Goal: Communication & Community: Participate in discussion

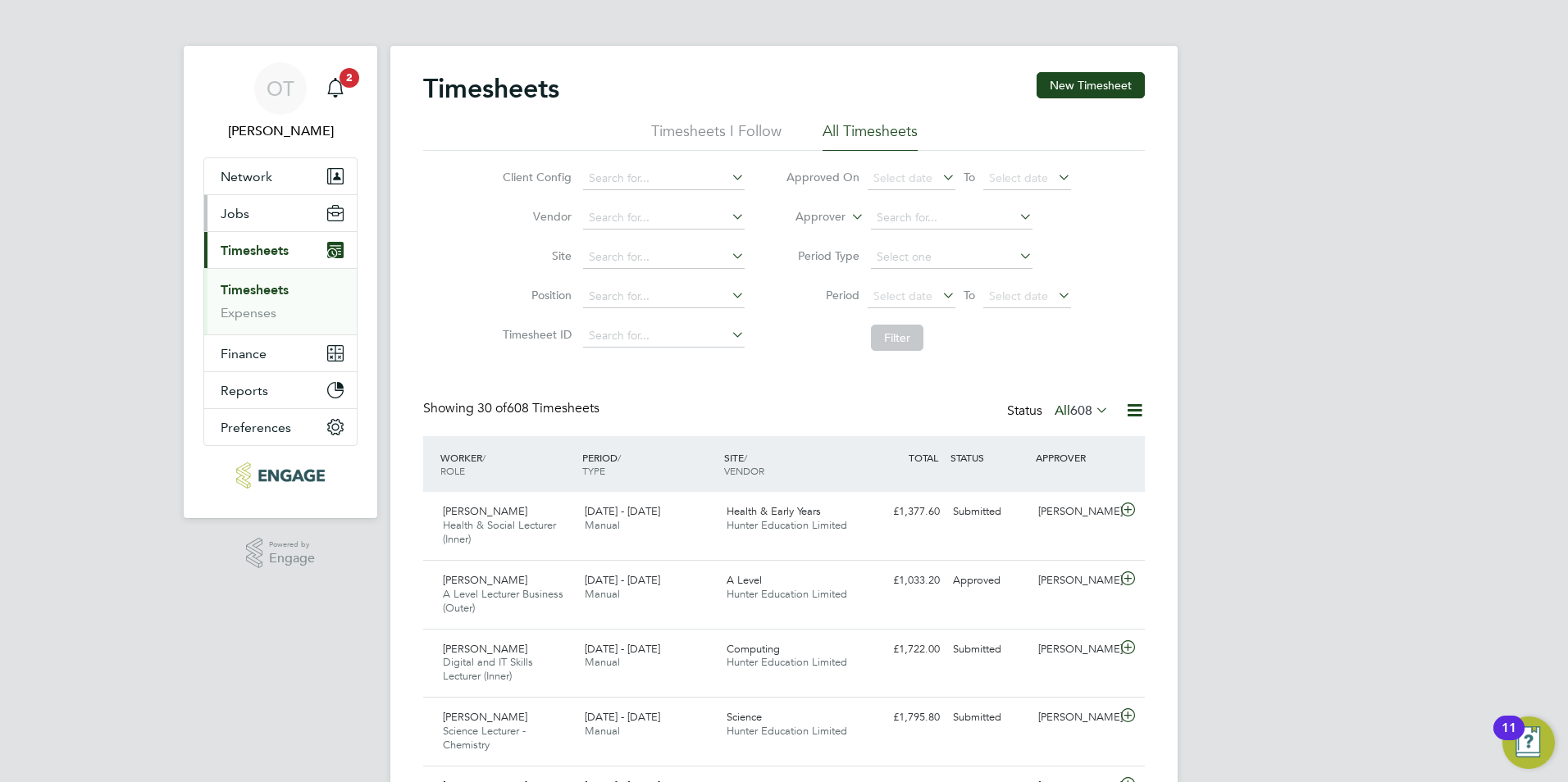
click at [261, 223] on button "Jobs" at bounding box center [280, 213] width 152 height 36
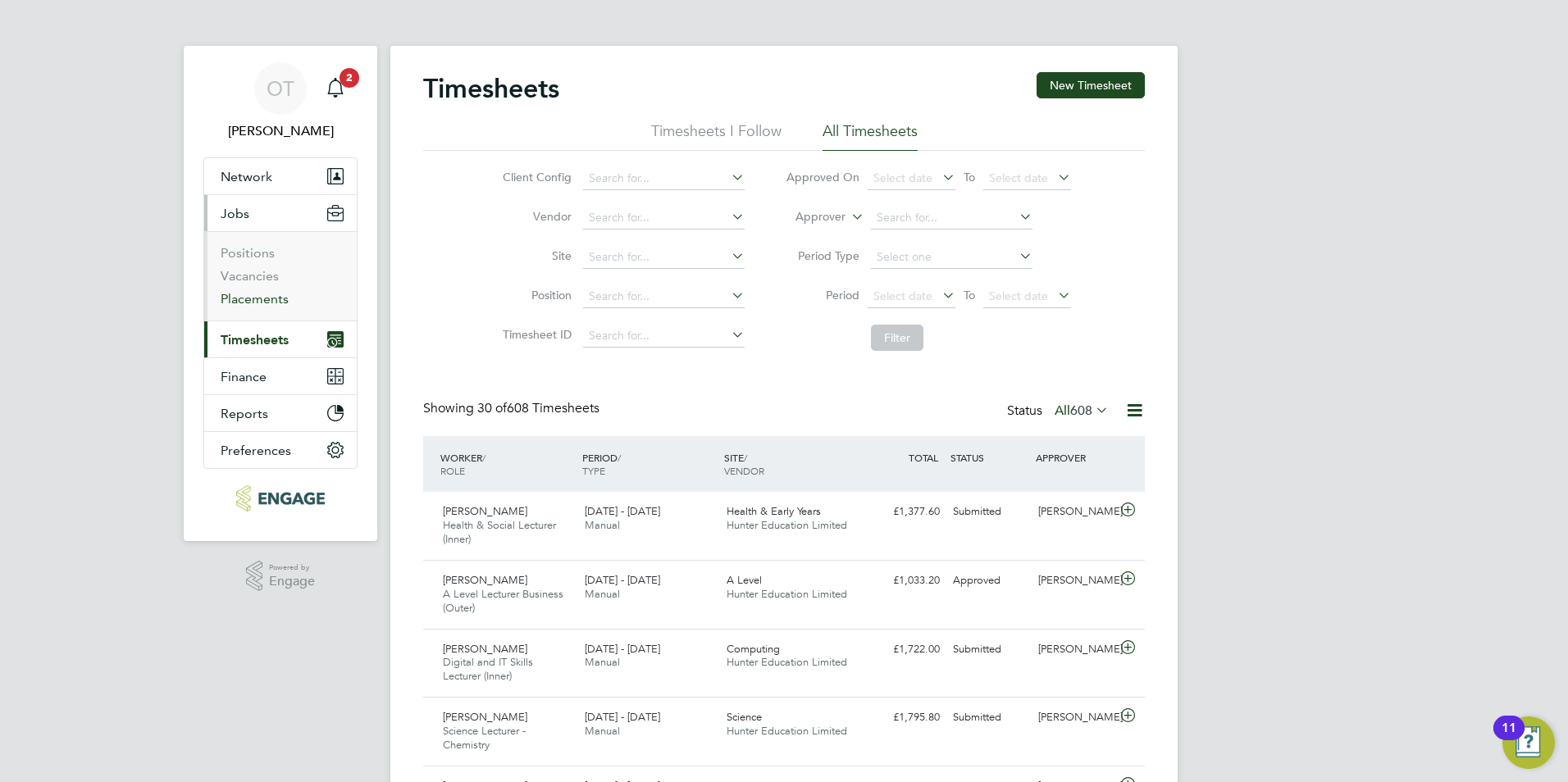
click at [249, 299] on link "Placements" at bounding box center [254, 299] width 68 height 16
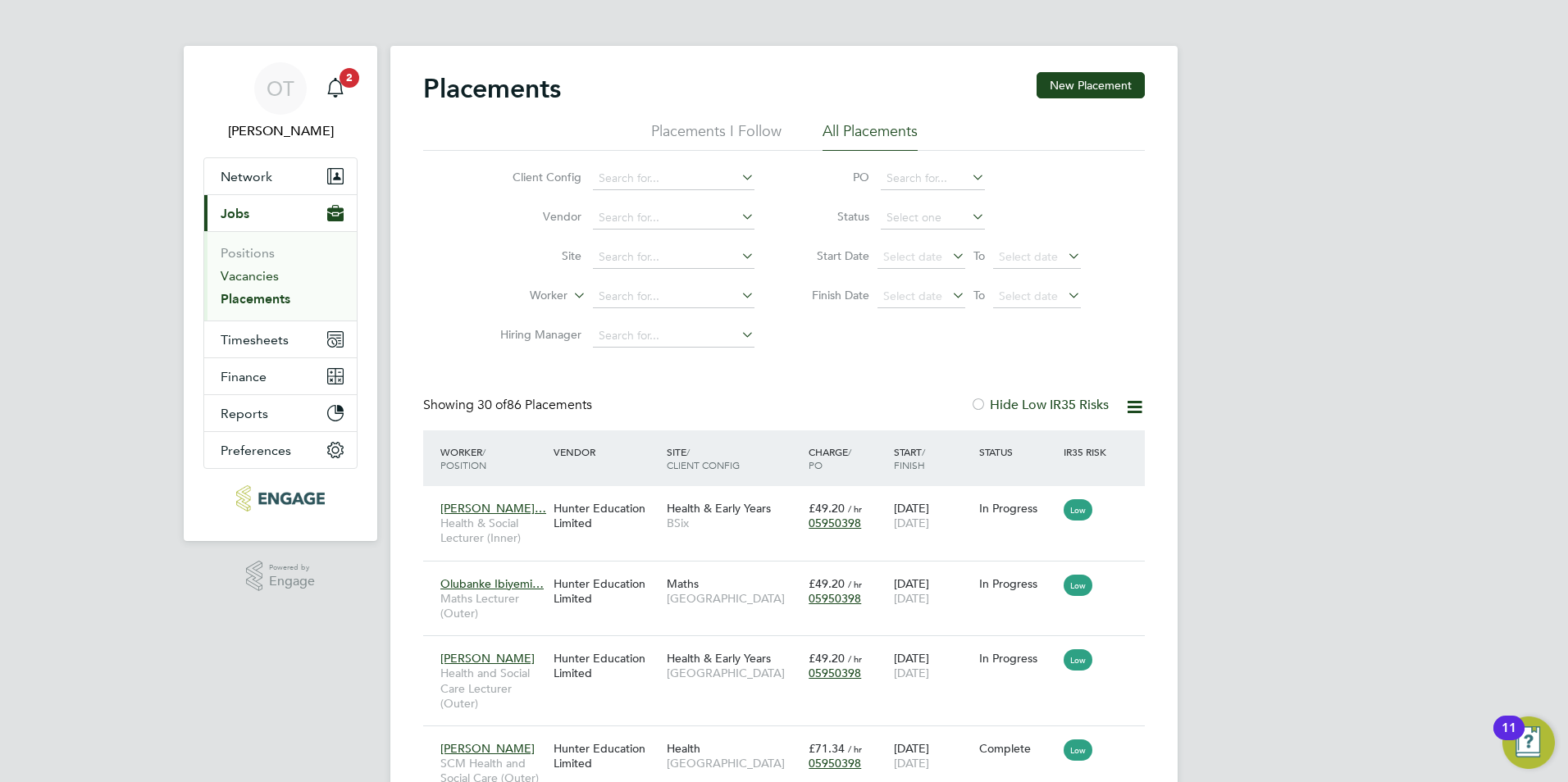
click at [268, 276] on link "Vacancies" at bounding box center [249, 276] width 58 height 16
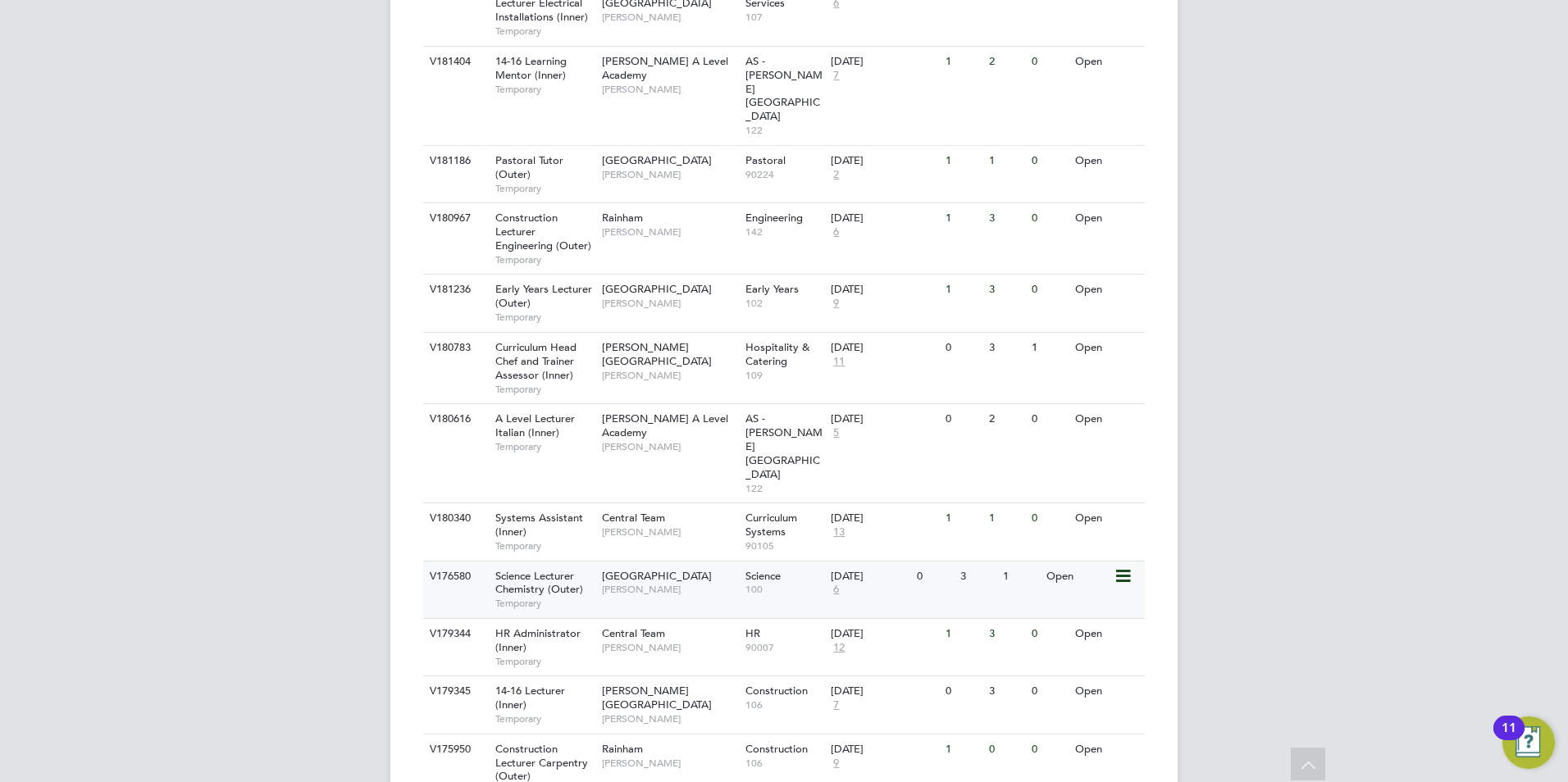
click at [626, 569] on span "[GEOGRAPHIC_DATA]" at bounding box center [657, 576] width 110 height 14
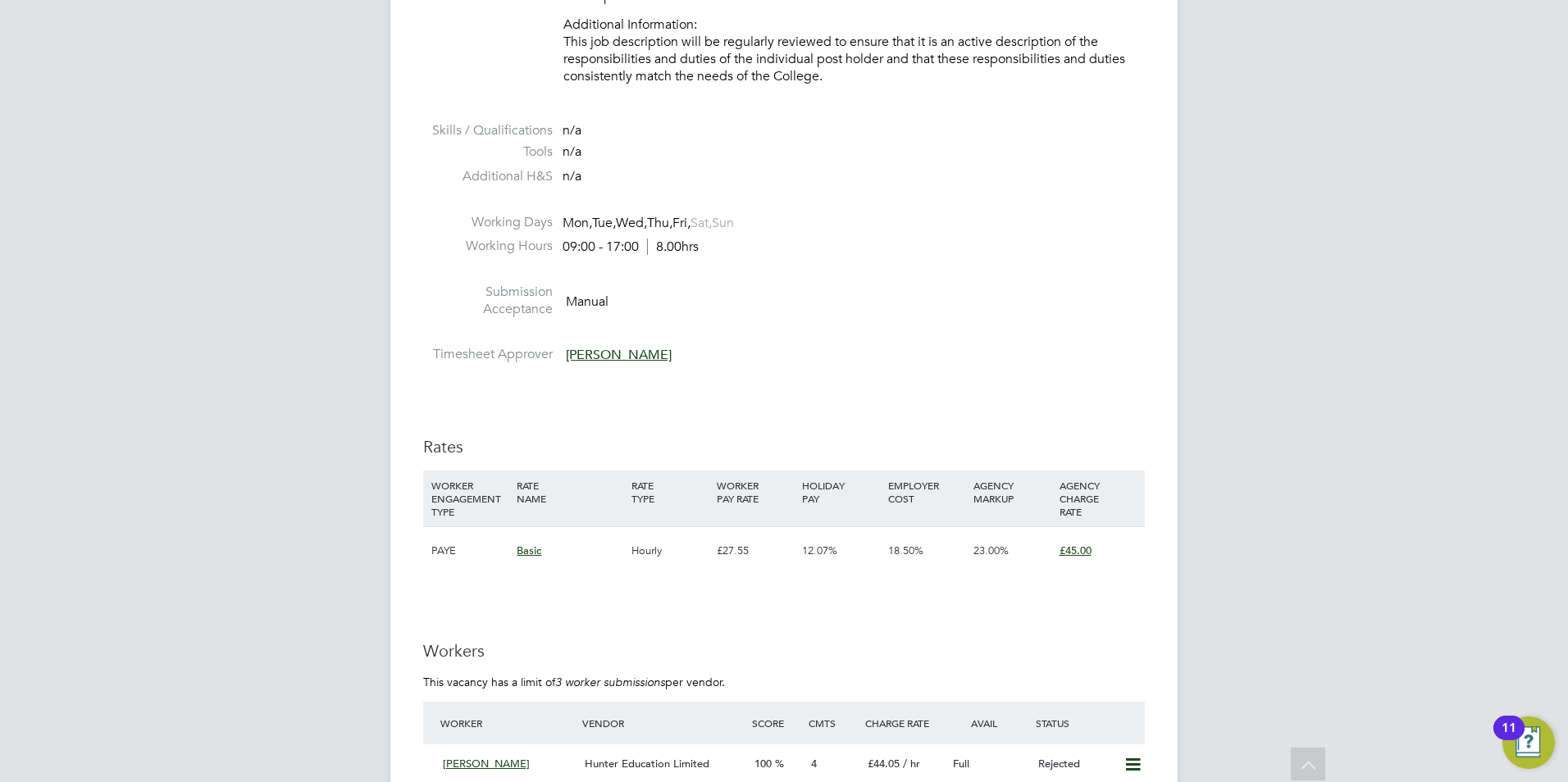
scroll to position [2705, 0]
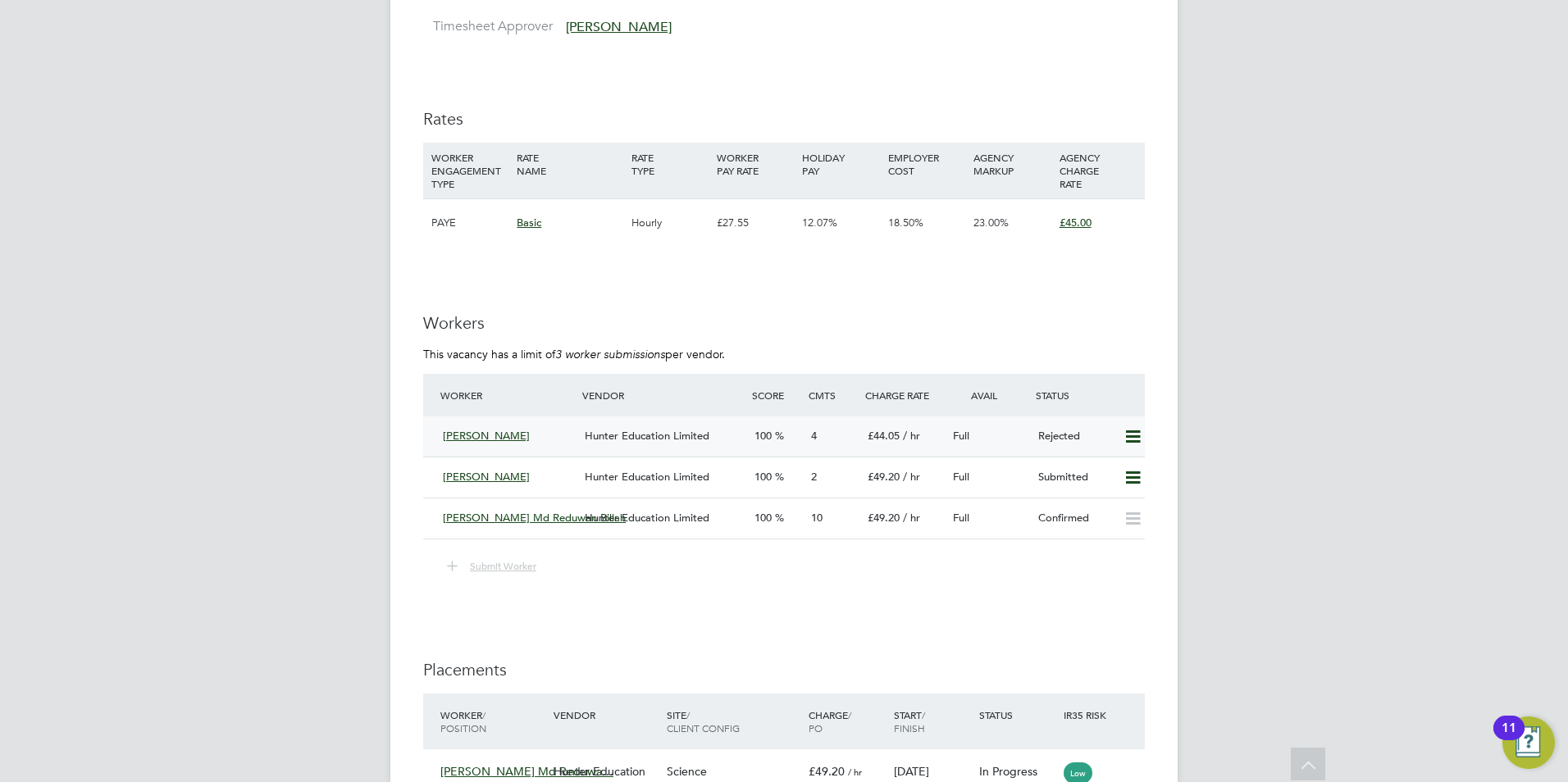
click at [1139, 444] on icon at bounding box center [1133, 437] width 20 height 13
click at [1113, 486] on li "Resubmit" at bounding box center [1106, 488] width 70 height 23
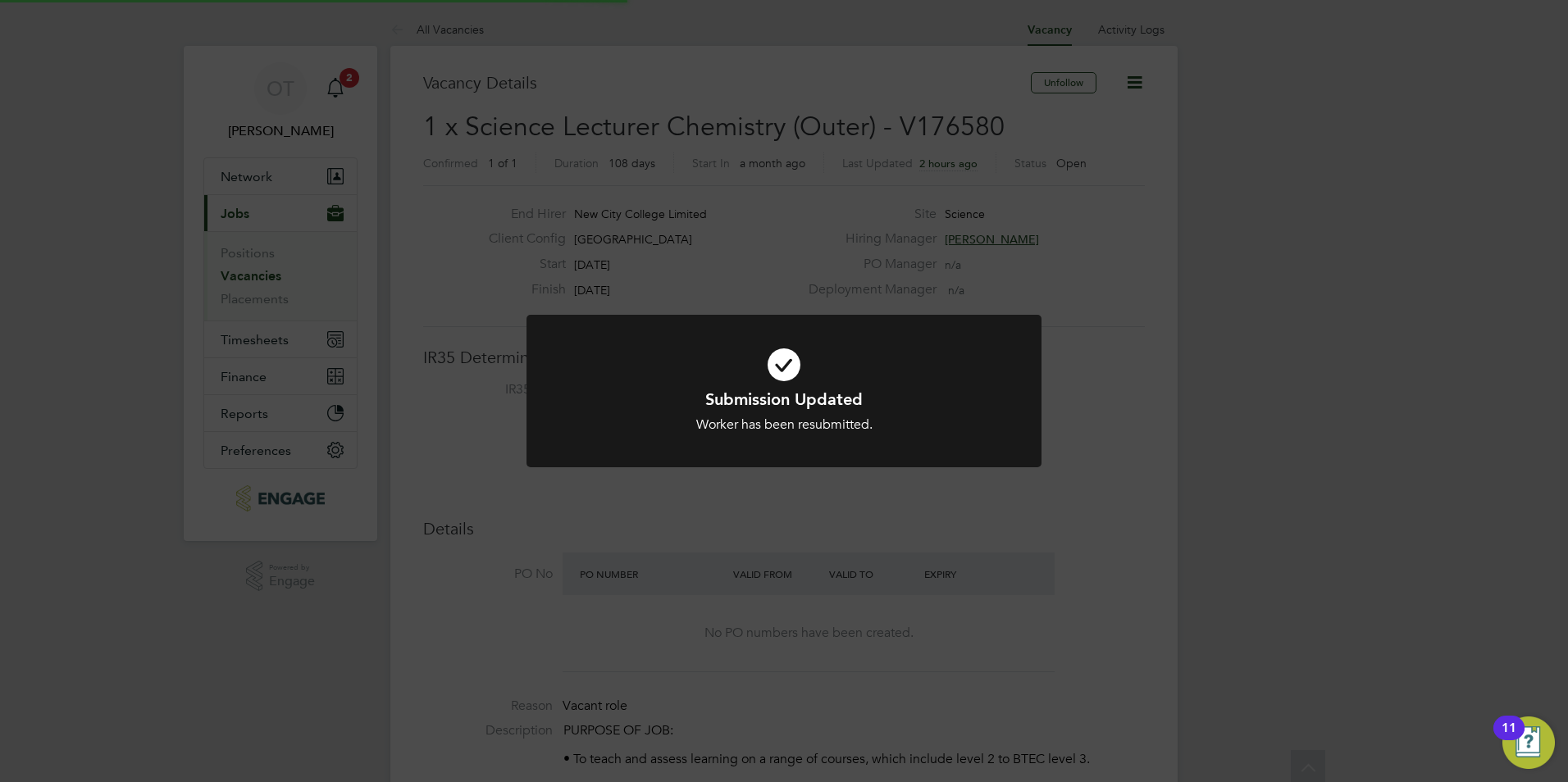
scroll to position [8, 8]
click at [1124, 455] on div "Submission Updated Worker has been resubmitted. Cancel Okay" at bounding box center [784, 391] width 1568 height 782
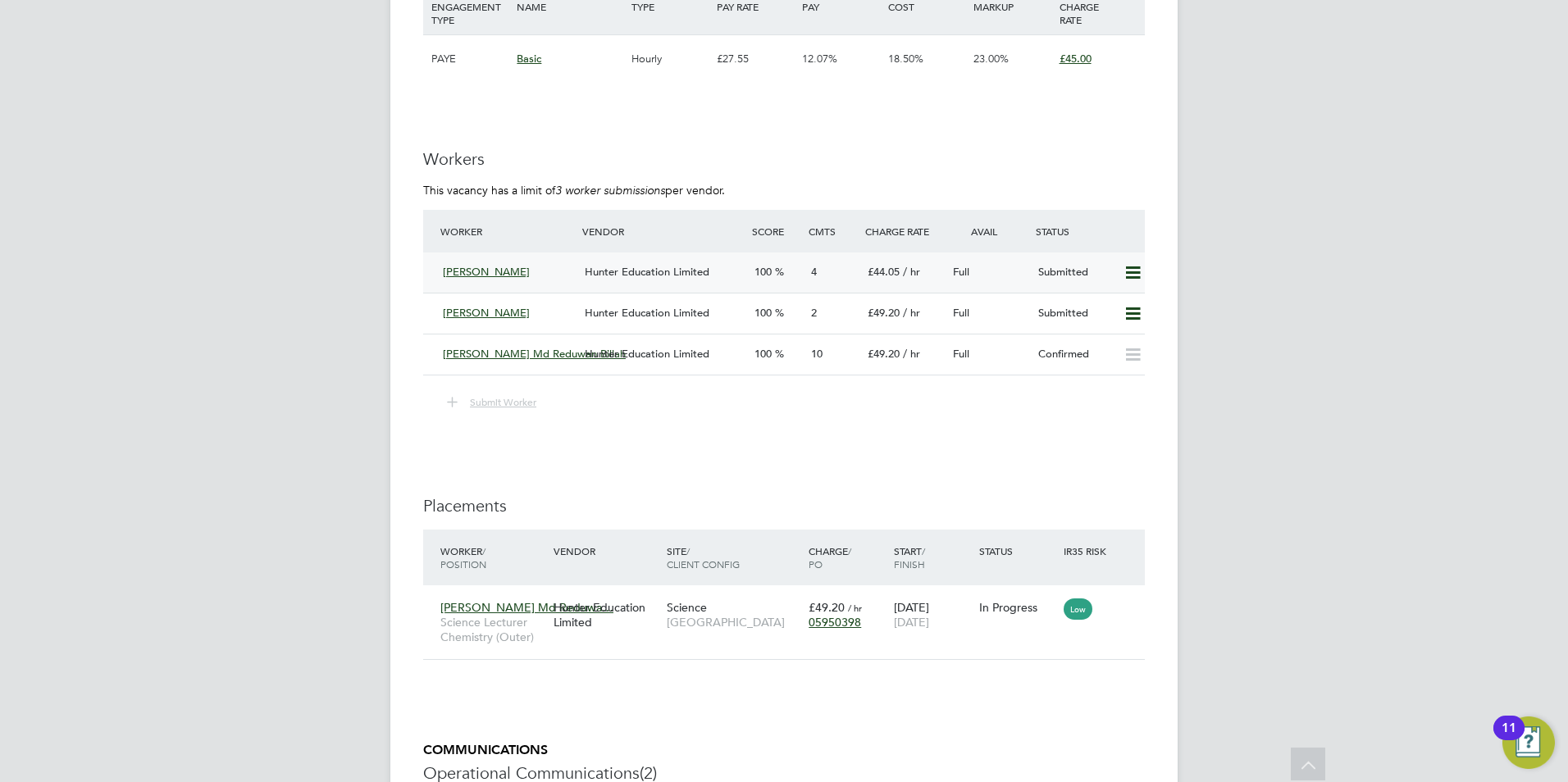
click at [1134, 279] on icon at bounding box center [1133, 274] width 20 height 13
click at [1109, 329] on li "Remove" at bounding box center [1109, 324] width 63 height 23
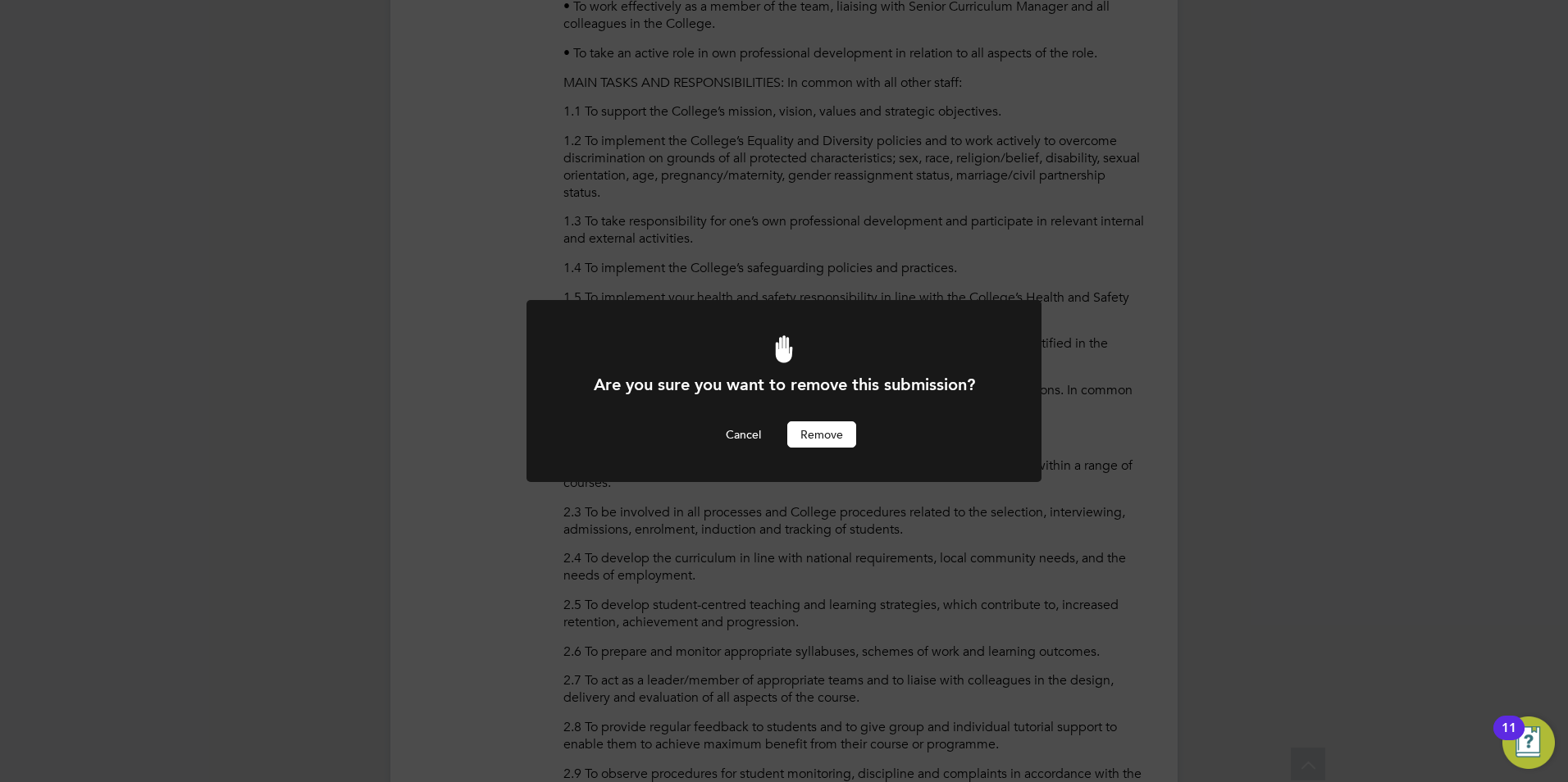
click at [827, 444] on button "Remove" at bounding box center [822, 434] width 69 height 26
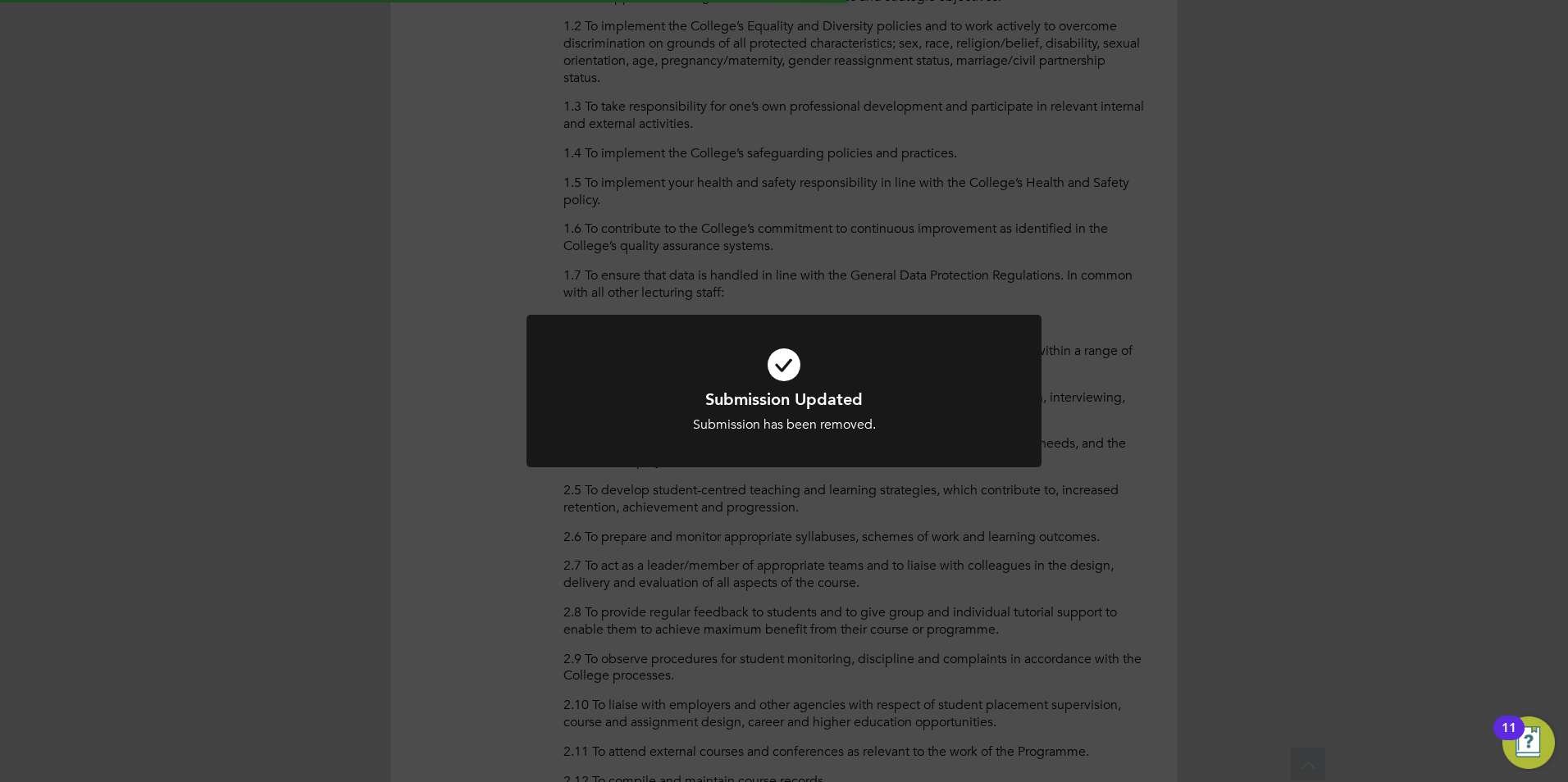
click at [776, 503] on div "Submission Updated Submission has been removed. Cancel Okay" at bounding box center [784, 391] width 1568 height 782
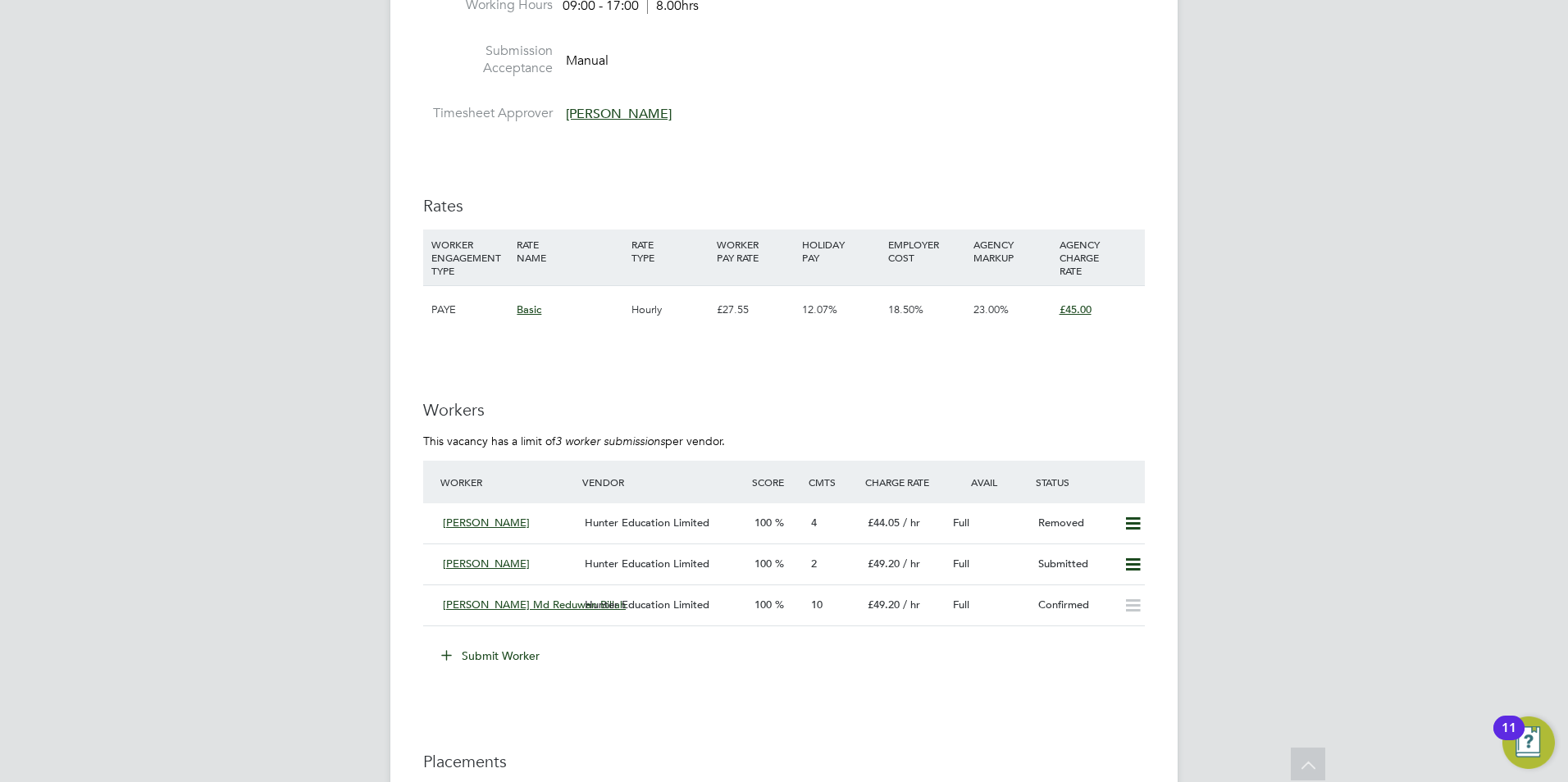
click at [506, 664] on button "Submit Worker" at bounding box center [491, 656] width 123 height 26
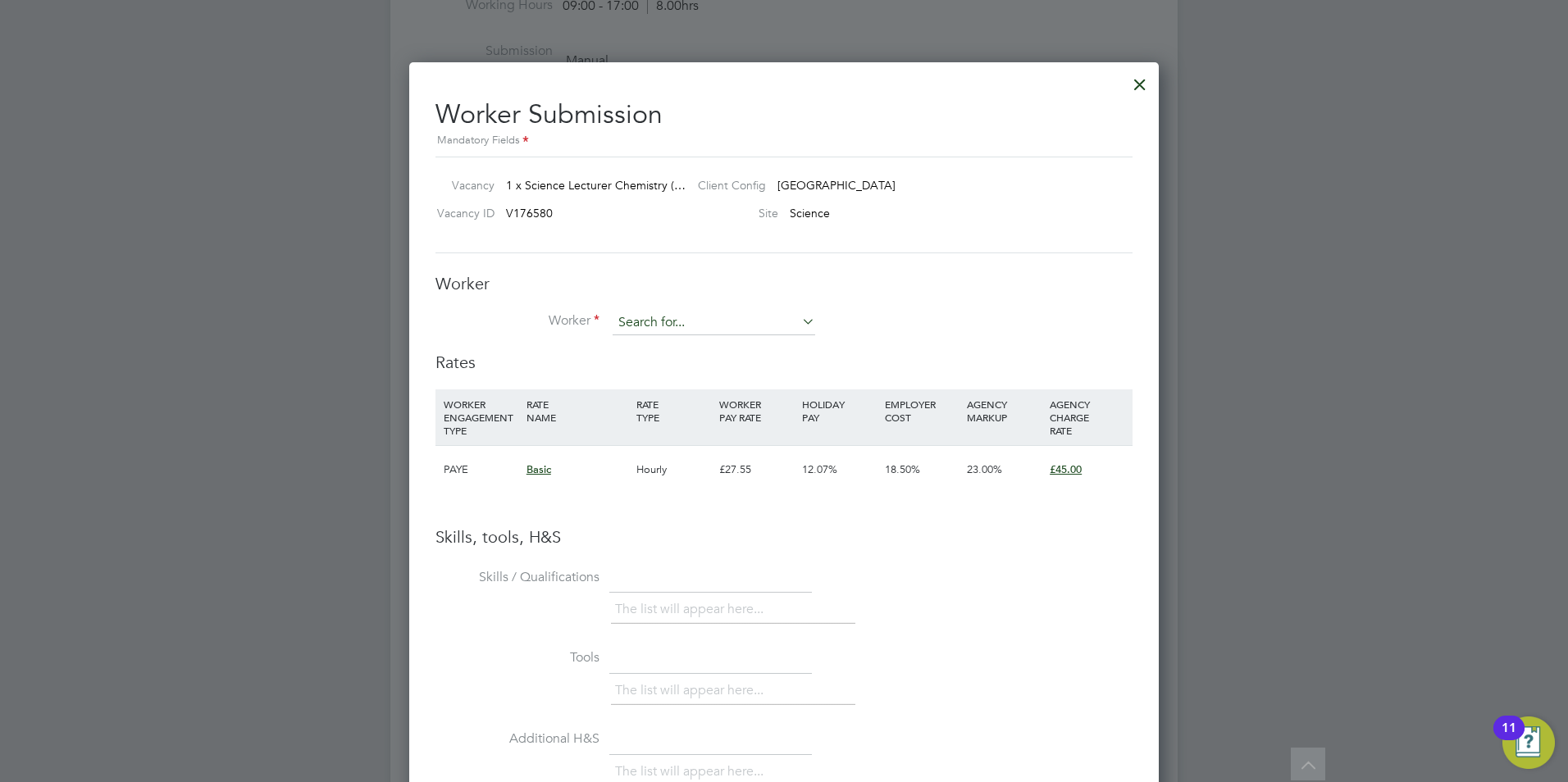
click at [670, 330] on input at bounding box center [714, 322] width 203 height 24
click at [672, 339] on li "Afola bi Dada" at bounding box center [714, 346] width 205 height 22
type input "Afolabi Dada"
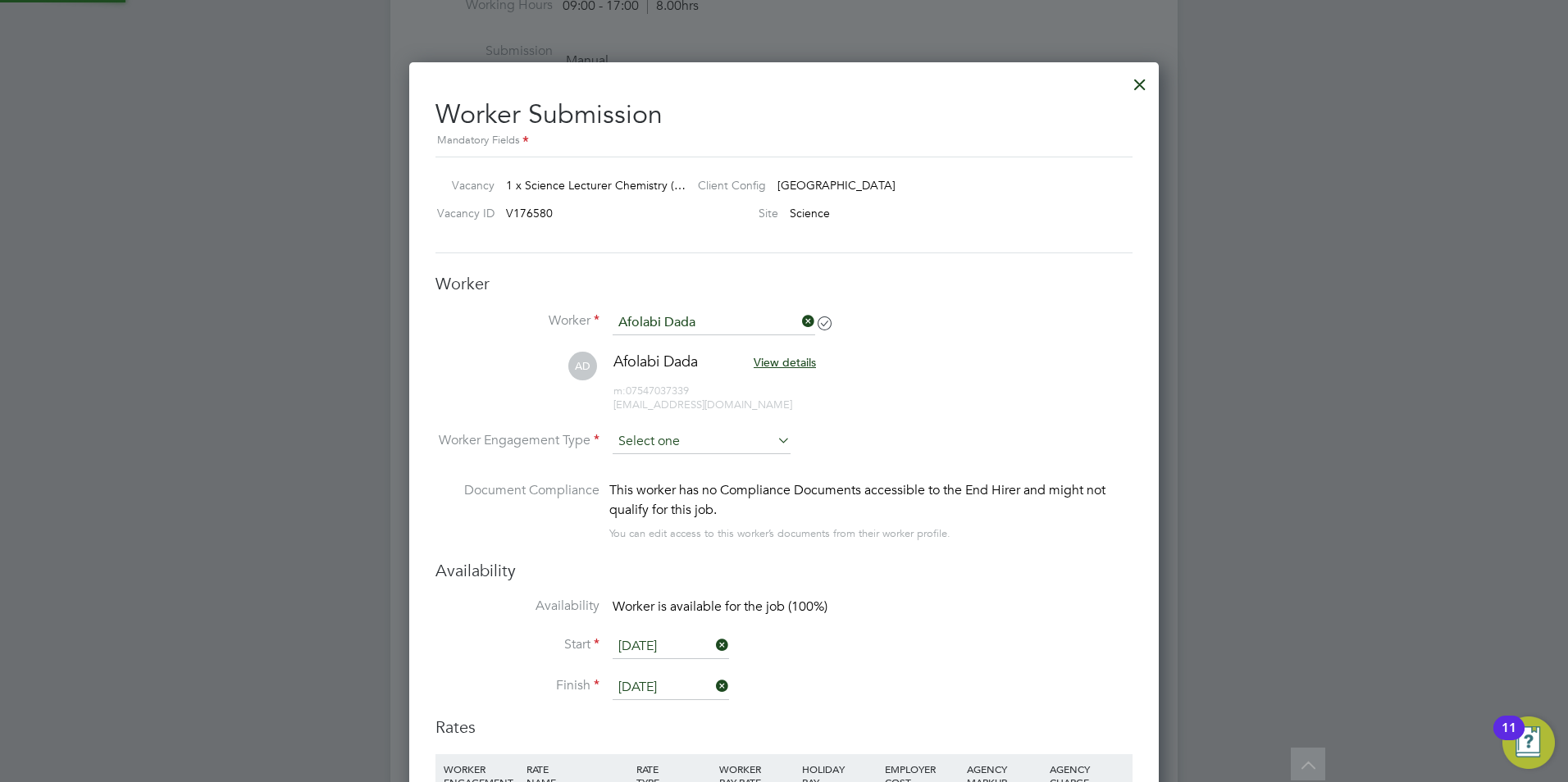
click at [685, 439] on input at bounding box center [701, 441] width 178 height 24
click at [686, 460] on li "Contract" at bounding box center [701, 465] width 179 height 21
type input "Contract"
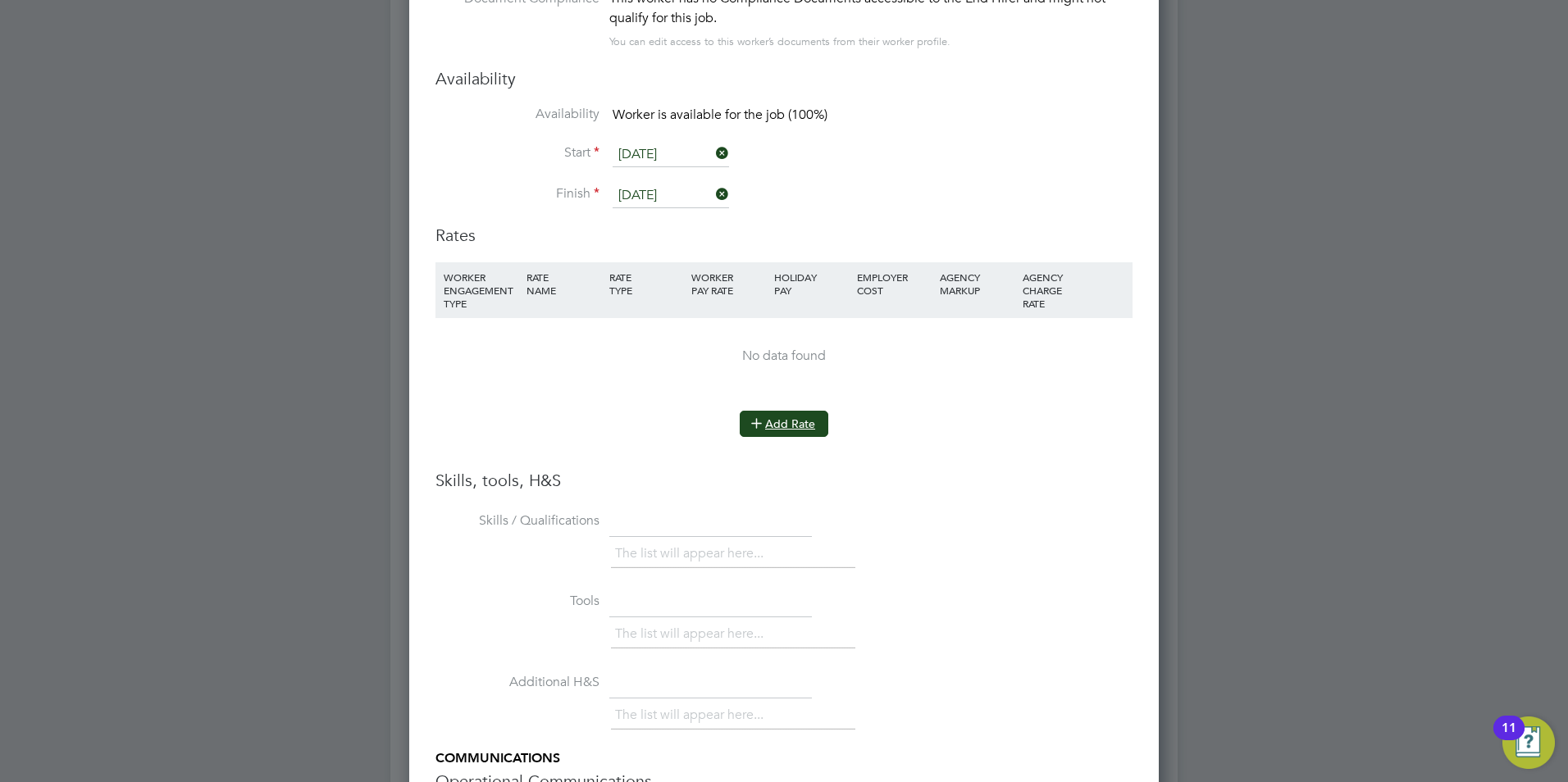
click at [787, 429] on button "Add Rate" at bounding box center [784, 423] width 88 height 26
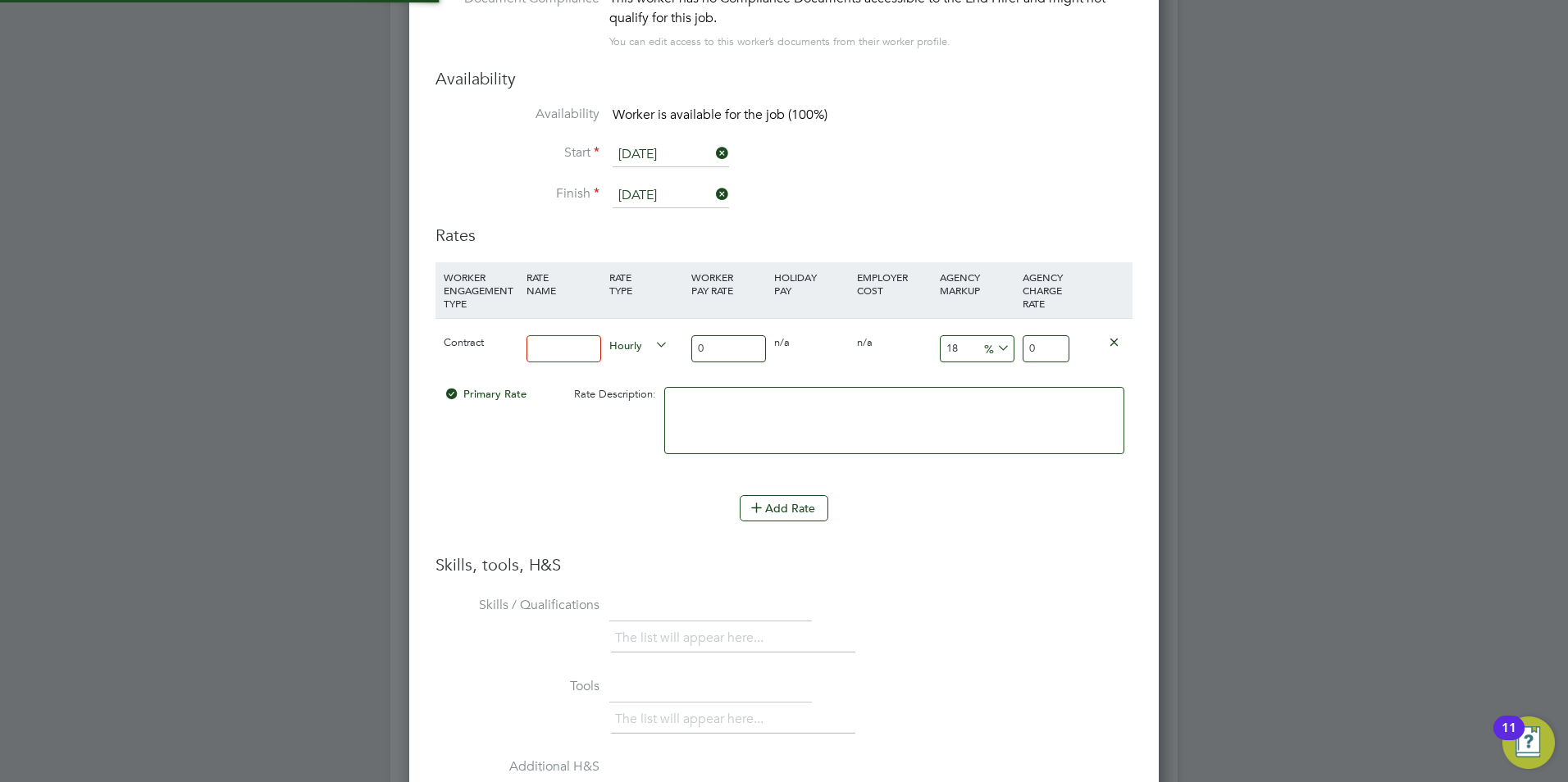
click at [581, 363] on div at bounding box center [563, 348] width 83 height 60
type input "Basic"
click at [734, 347] on input "0" at bounding box center [728, 348] width 75 height 27
type input "4"
type input "4.72"
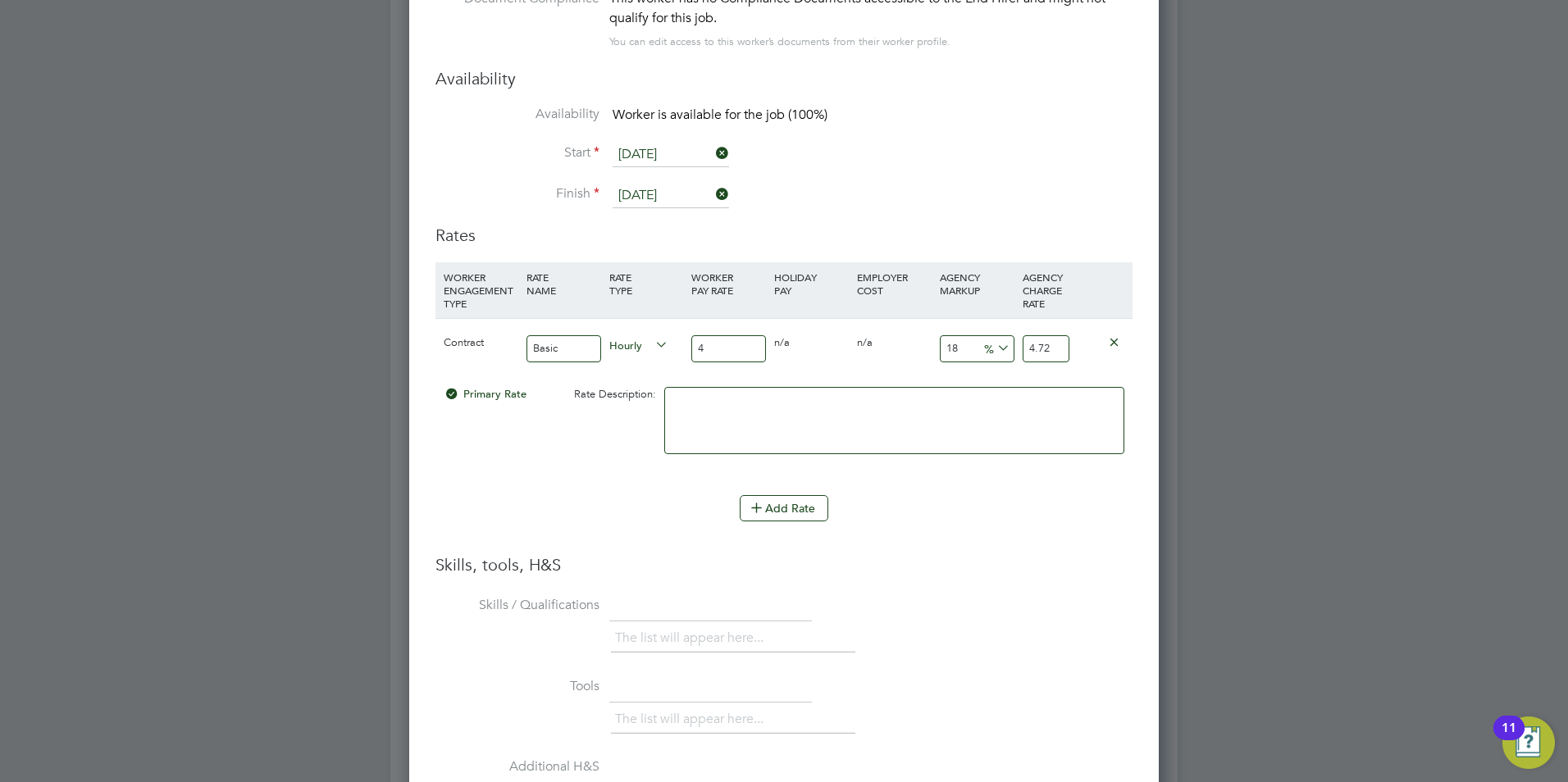
type input "42"
type input "49.56"
type input "42"
drag, startPoint x: 968, startPoint y: 341, endPoint x: 895, endPoint y: 341, distance: 73.0
click at [895, 341] on div "Contract Basic Hourly 42 0 n/a 0 n/a 18 7.56 % 49.56" at bounding box center [784, 348] width 697 height 61
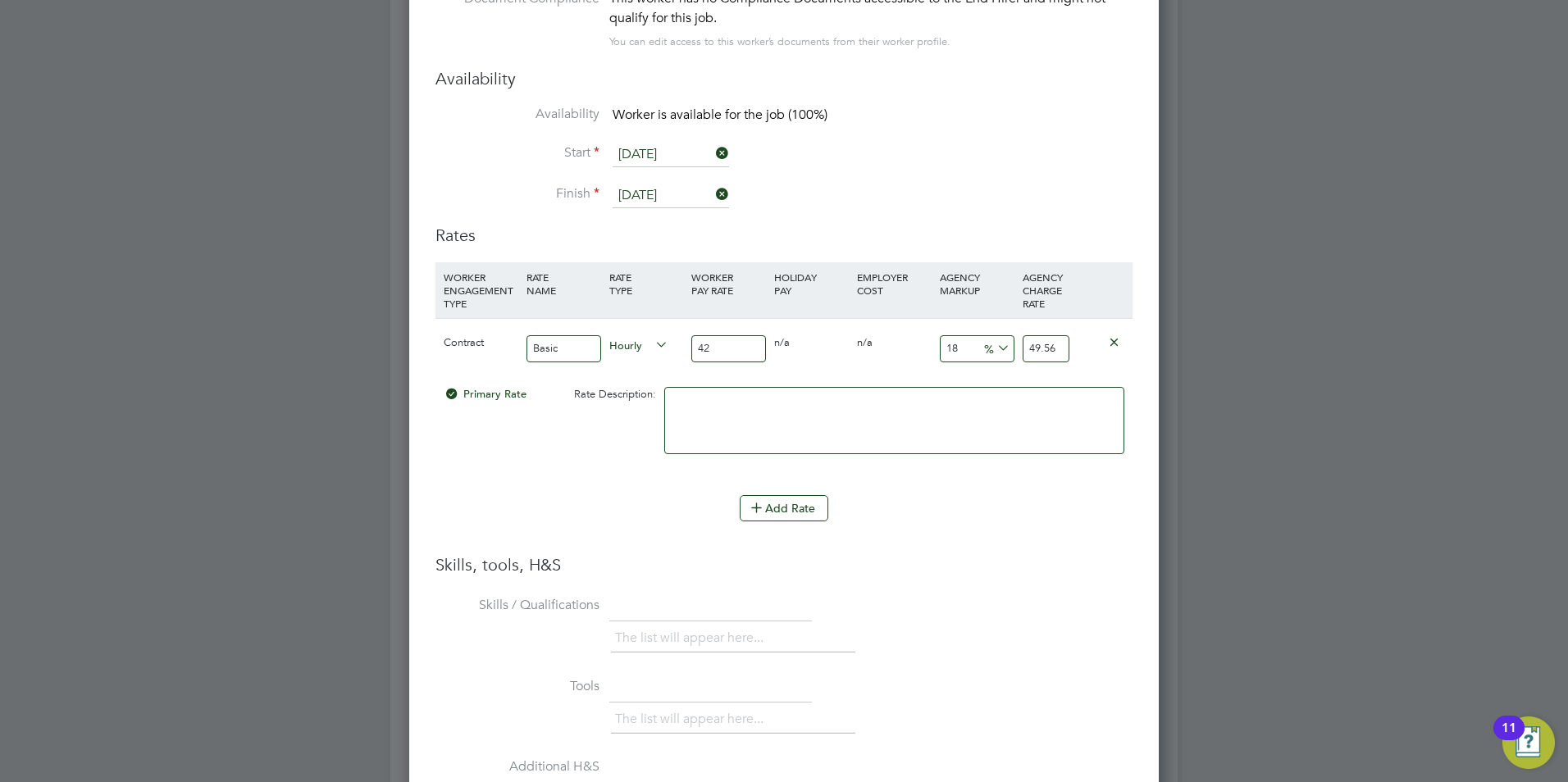
type input "2"
type input "42.84"
type input "23"
type input "51.66"
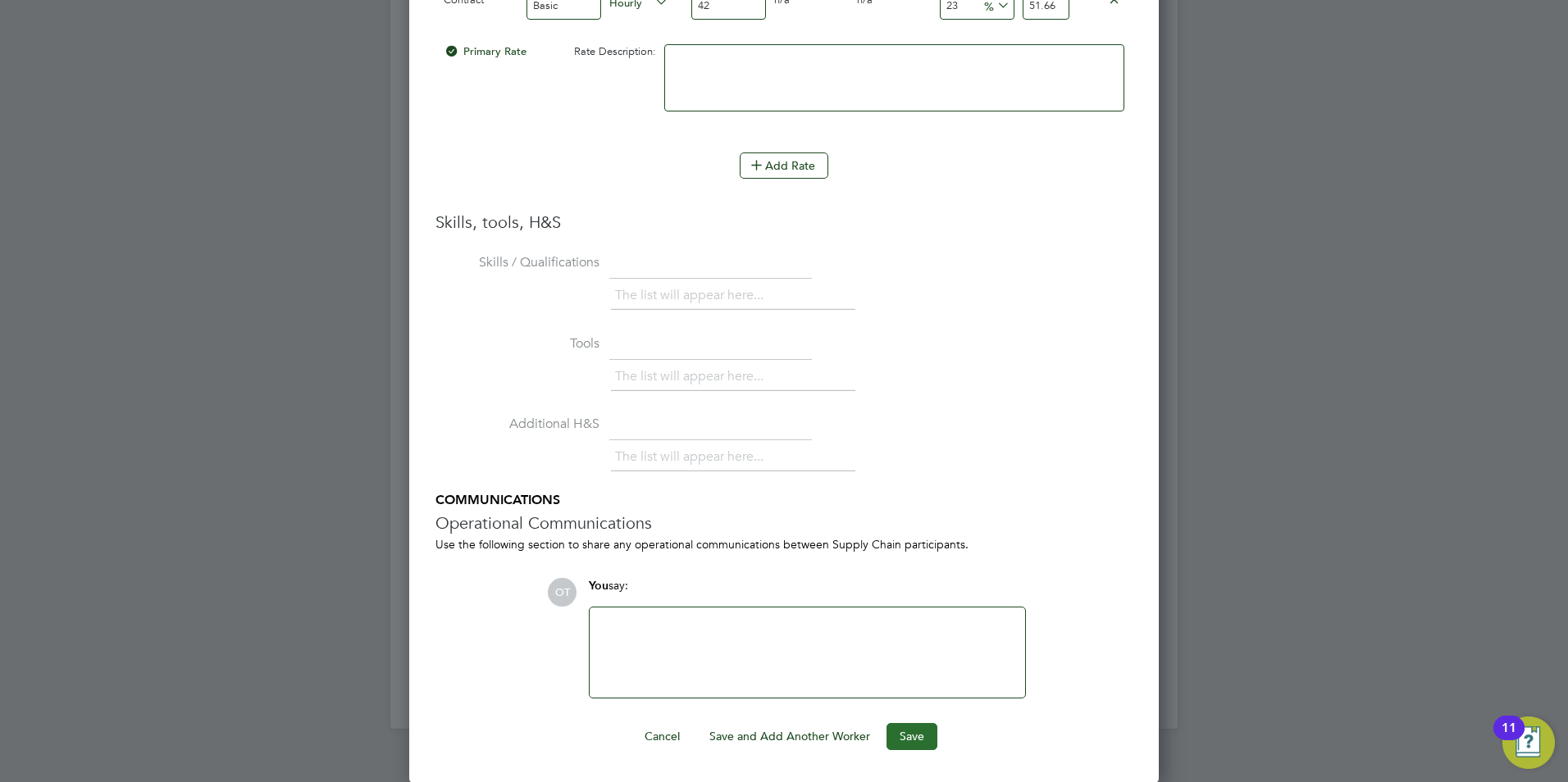
type input "23"
click at [912, 729] on button "Save" at bounding box center [912, 736] width 51 height 26
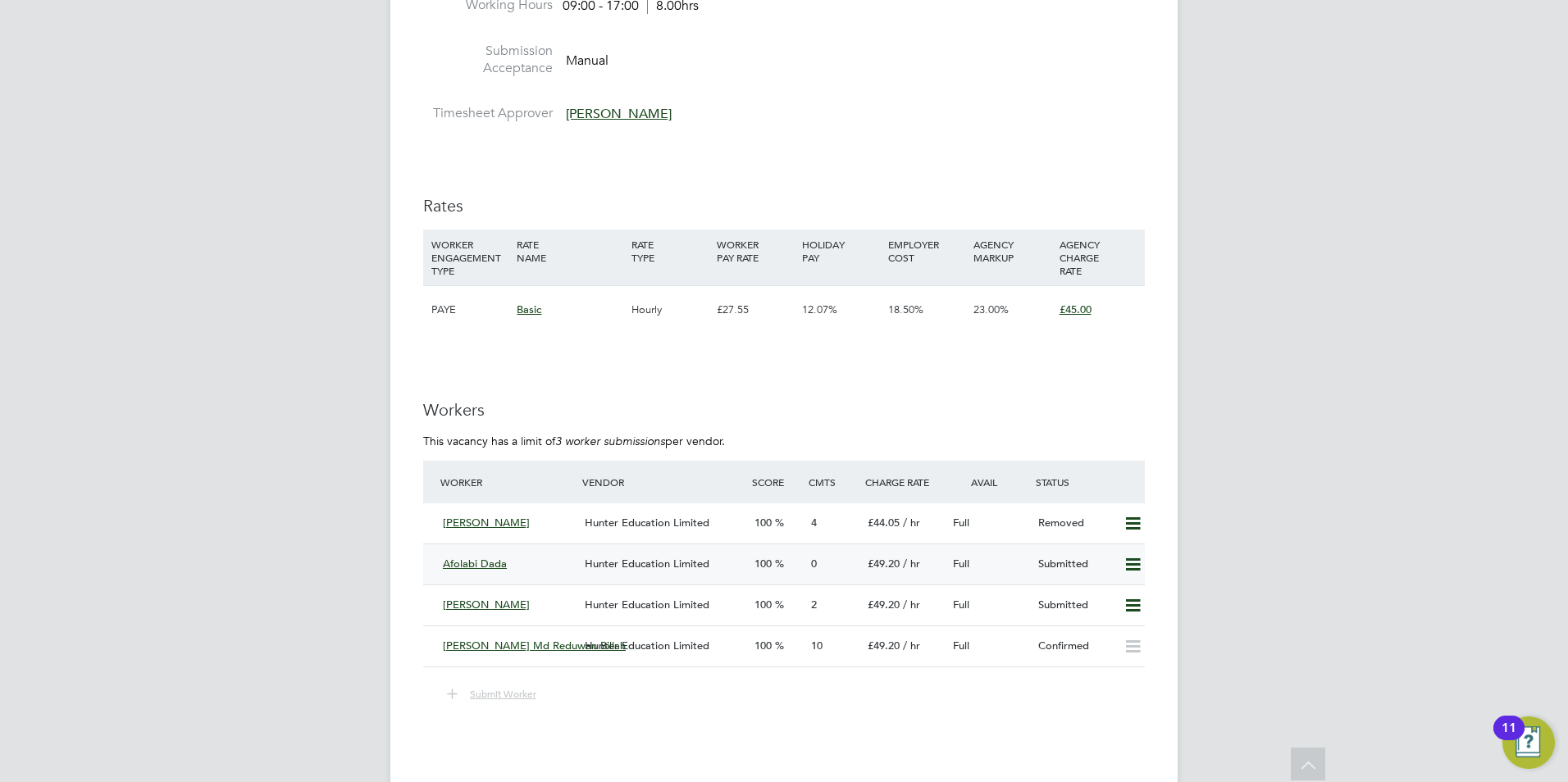
click at [652, 572] on div "Hunter Education Limited" at bounding box center [664, 565] width 170 height 27
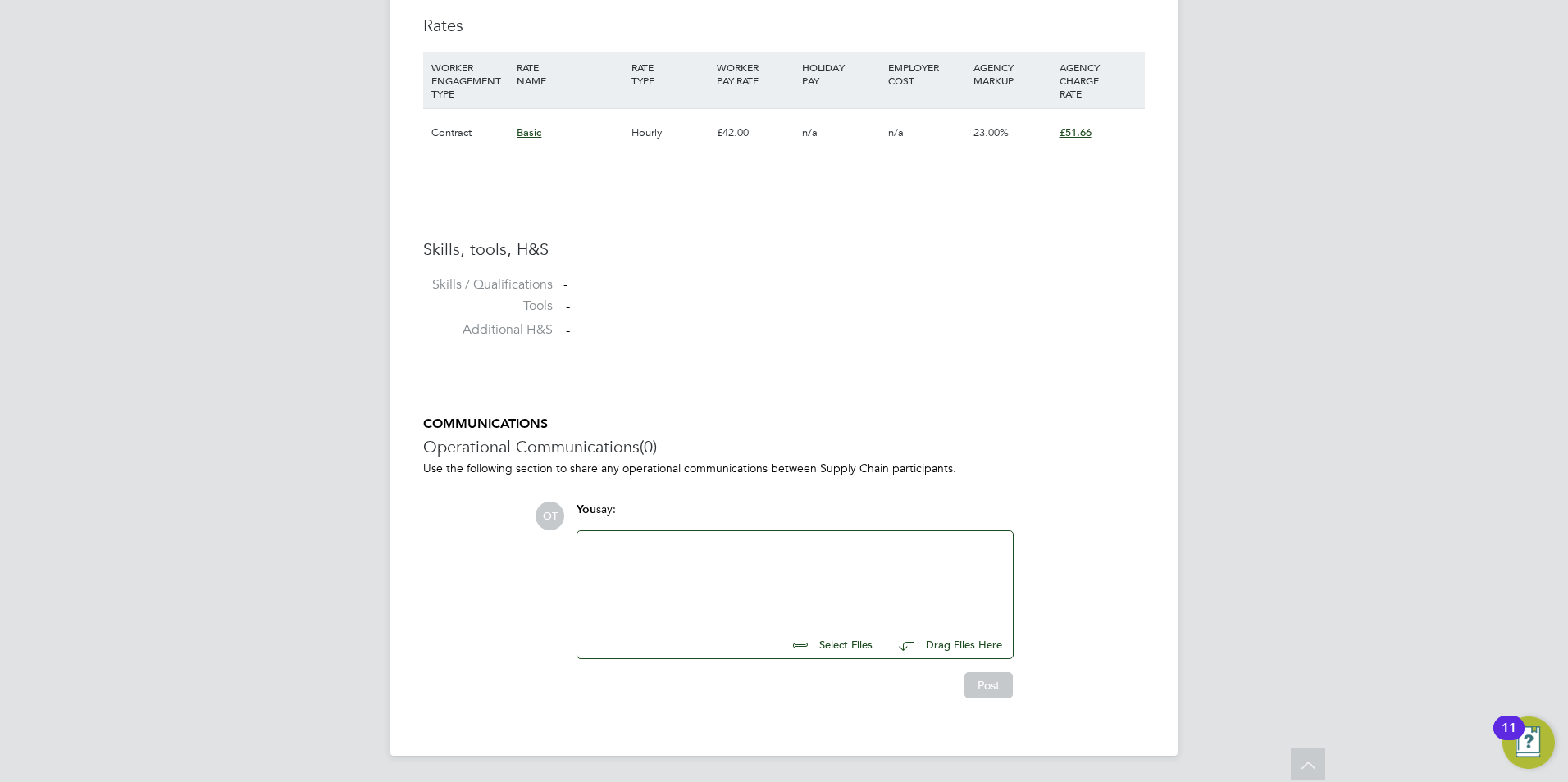
click at [764, 590] on div at bounding box center [795, 577] width 416 height 71
click at [985, 686] on button "Post" at bounding box center [988, 685] width 48 height 26
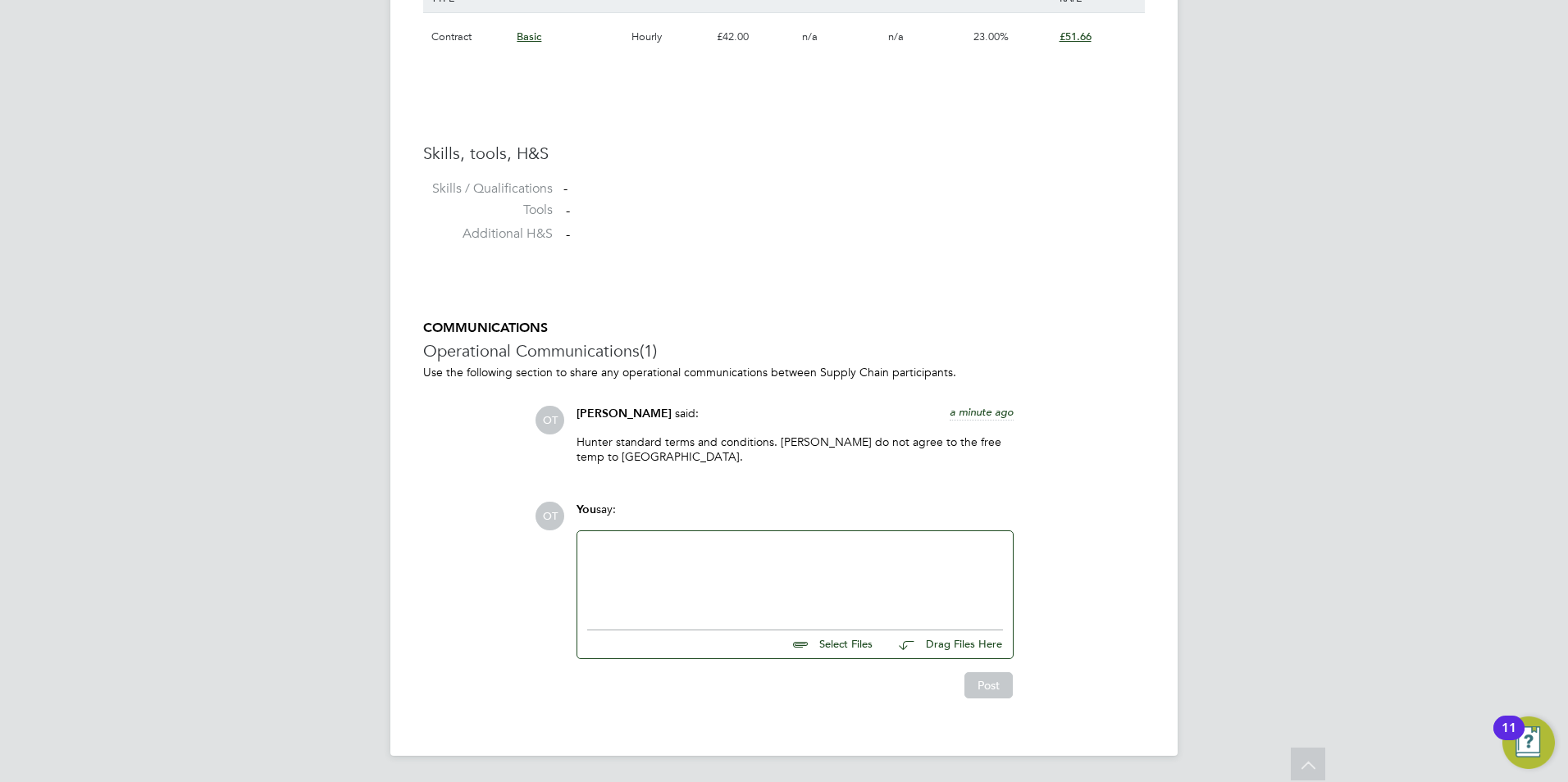
click at [857, 647] on input "file" at bounding box center [880, 641] width 246 height 23
type input "C:\fakepath\103473.docx"
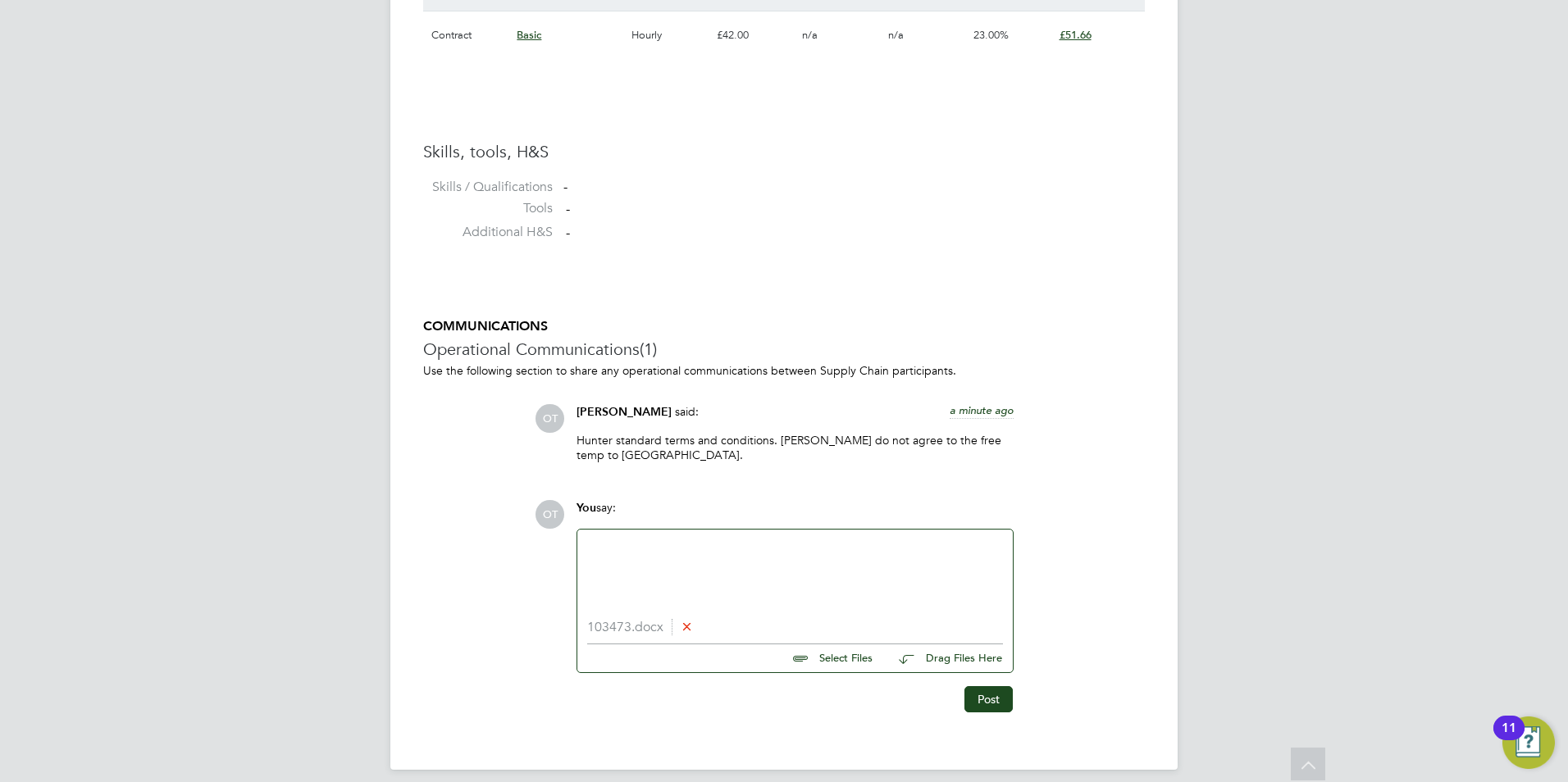
click at [680, 574] on div at bounding box center [795, 575] width 416 height 71
click at [995, 538] on div "FULLY VETTED including both references. Has just finished a placement for us" at bounding box center [795, 574] width 435 height 90
click at [994, 550] on div "FULLY VETTED including both references. Has just finished a placement for us" at bounding box center [795, 575] width 416 height 71
click at [742, 559] on div "FULLY VETTED including both references. Has just finished a placement for us so…" at bounding box center [795, 575] width 416 height 71
click at [778, 579] on div "FULLY VETTED including both references. Has just finished a placement for us so…" at bounding box center [795, 575] width 416 height 71
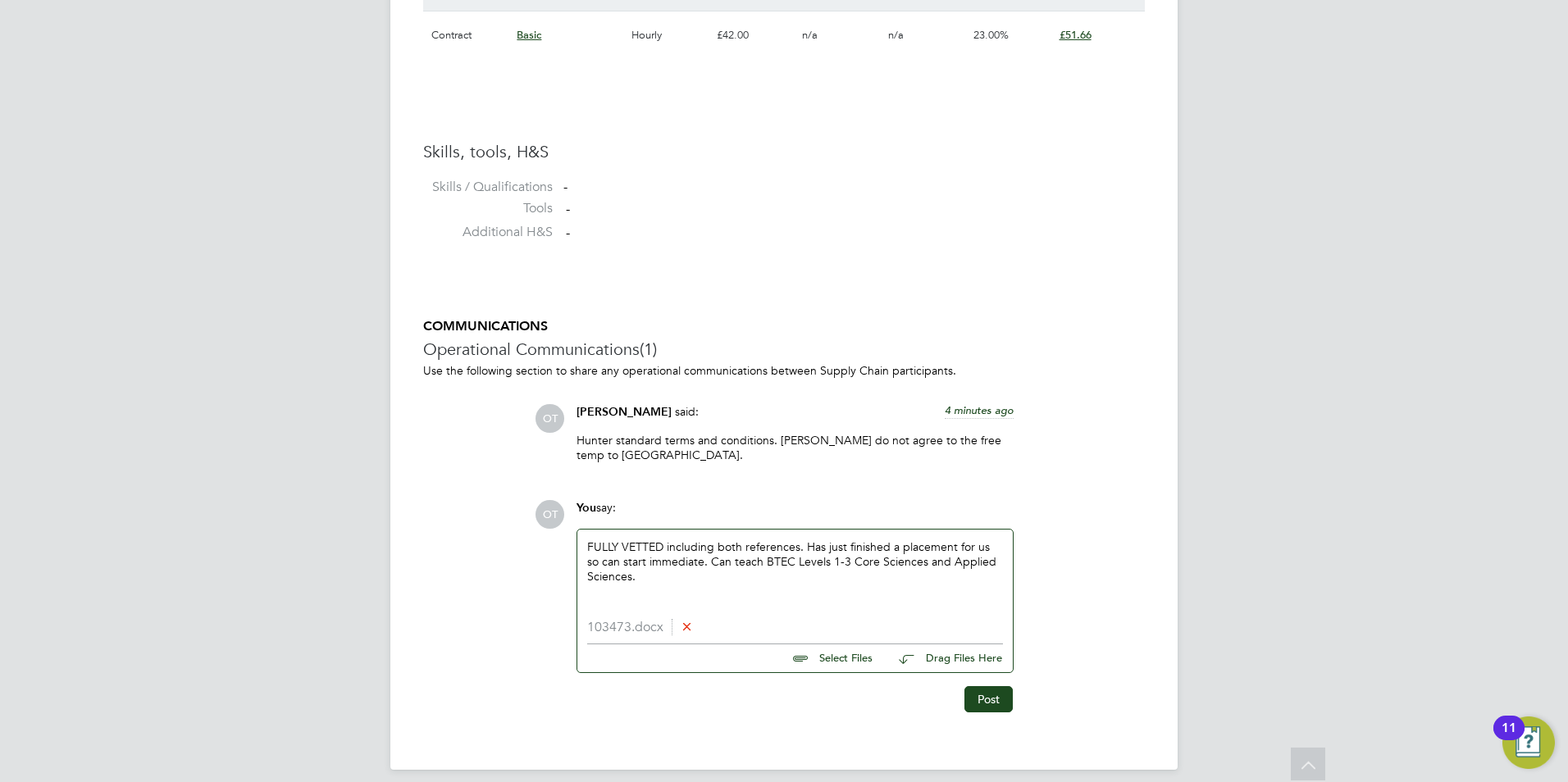
drag, startPoint x: 688, startPoint y: 625, endPoint x: 783, endPoint y: 667, distance: 103.9
click at [690, 625] on icon at bounding box center [686, 625] width 13 height 13
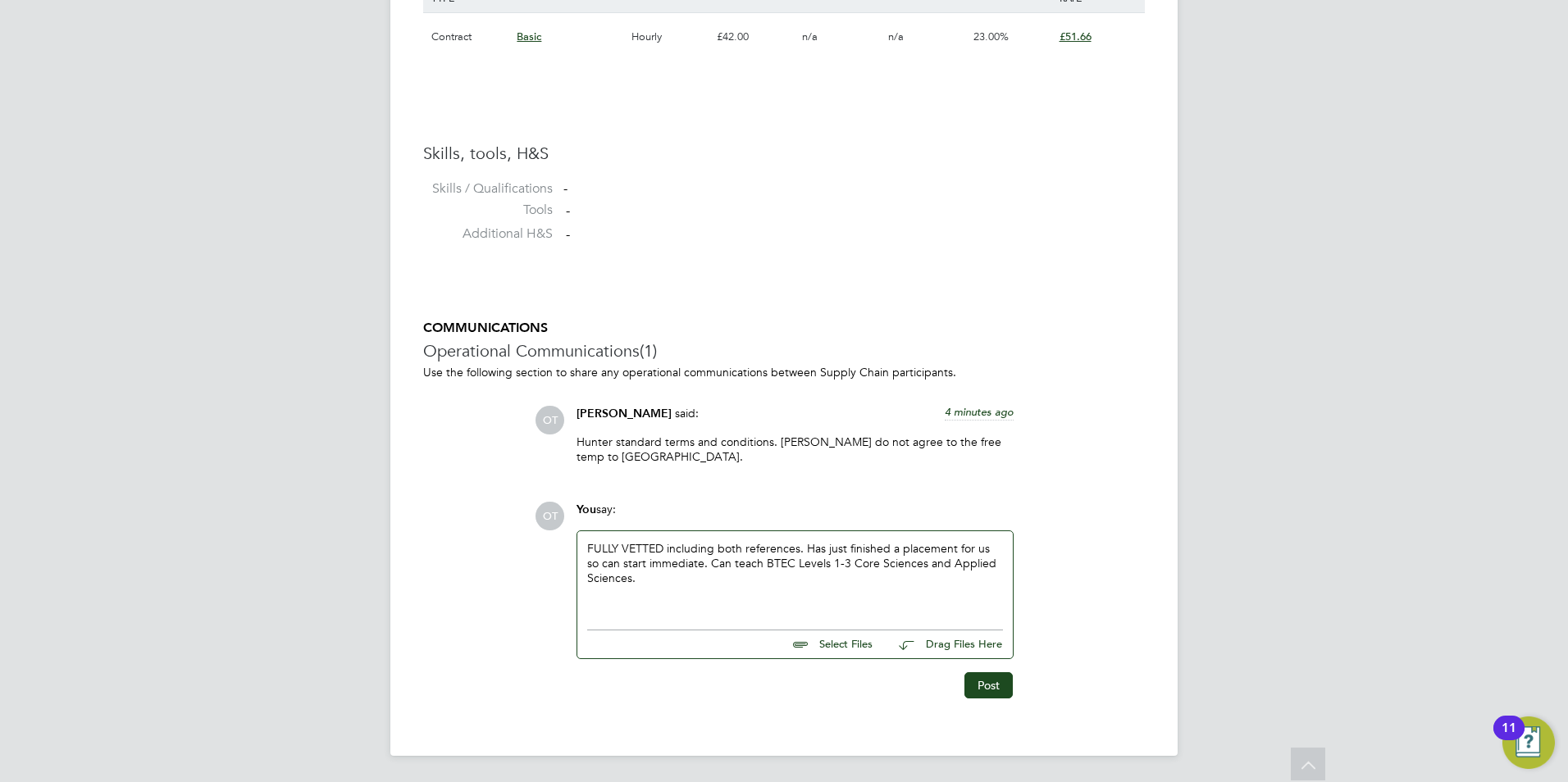
click at [848, 643] on input "file" at bounding box center [880, 641] width 246 height 23
type input "C:\fakepath\103473.docx"
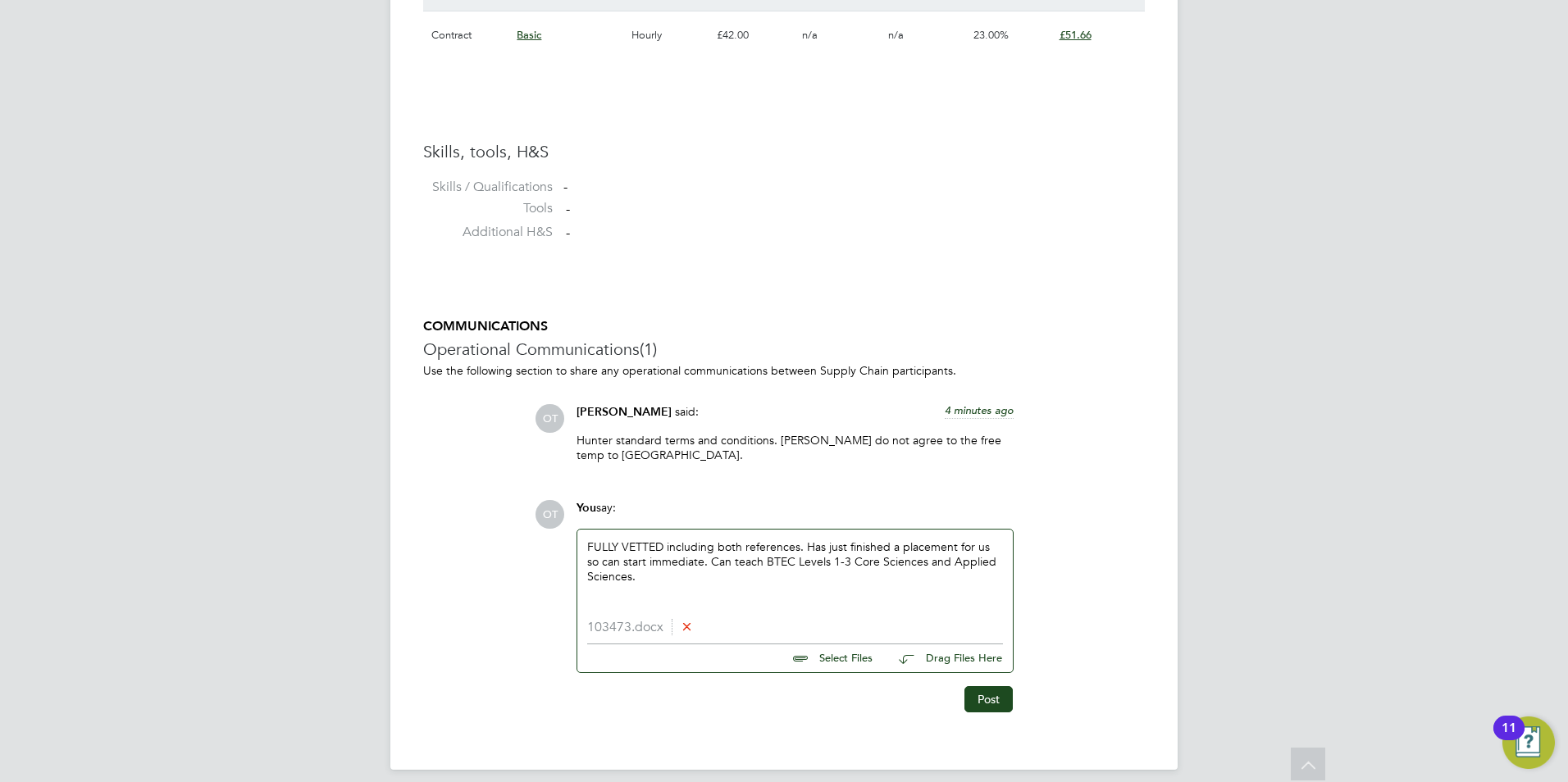
click at [1069, 780] on app-footer at bounding box center [784, 783] width 787 height 26
click at [714, 604] on div "FULLY VETTED including both references. Has just finished a placement for us so…" at bounding box center [795, 575] width 416 height 71
click at [848, 575] on div "FULLY VETTED including both references. Has just finished a placement for us so…" at bounding box center [795, 575] width 416 height 71
click at [884, 604] on div "FULLY VETTED including both references. Has just finished a placement for us so…" at bounding box center [795, 575] width 416 height 71
click at [948, 588] on div "FULLY VETTED including both references. Has just finished a placement for us so…" at bounding box center [795, 575] width 416 height 71
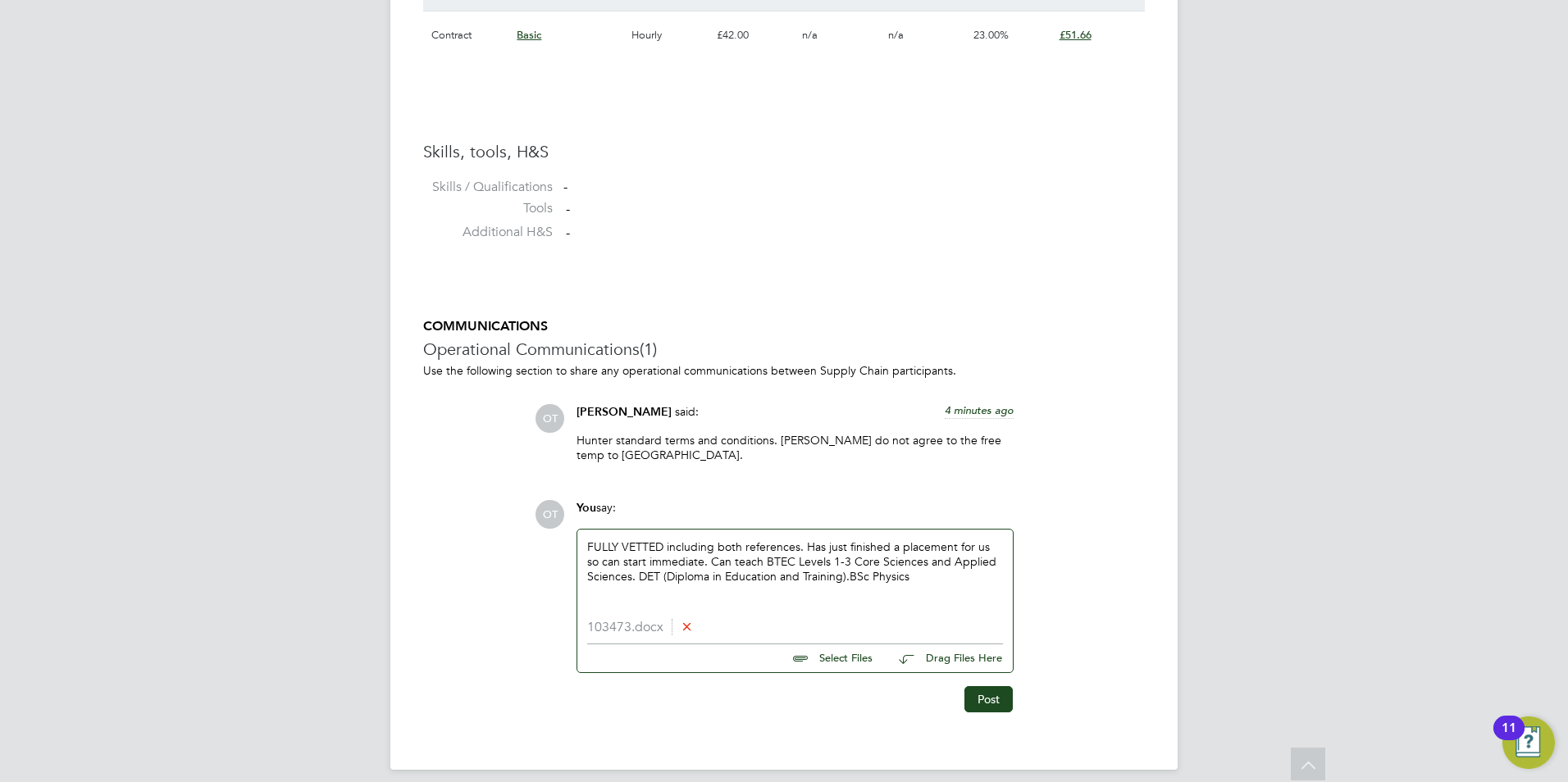
click at [946, 578] on div "FULLY VETTED including both references. Has just finished a placement for us so…" at bounding box center [795, 575] width 416 height 71
click at [915, 576] on div "FULLY VETTED including both references. Has just finished a placement for us so…" at bounding box center [795, 575] width 416 height 71
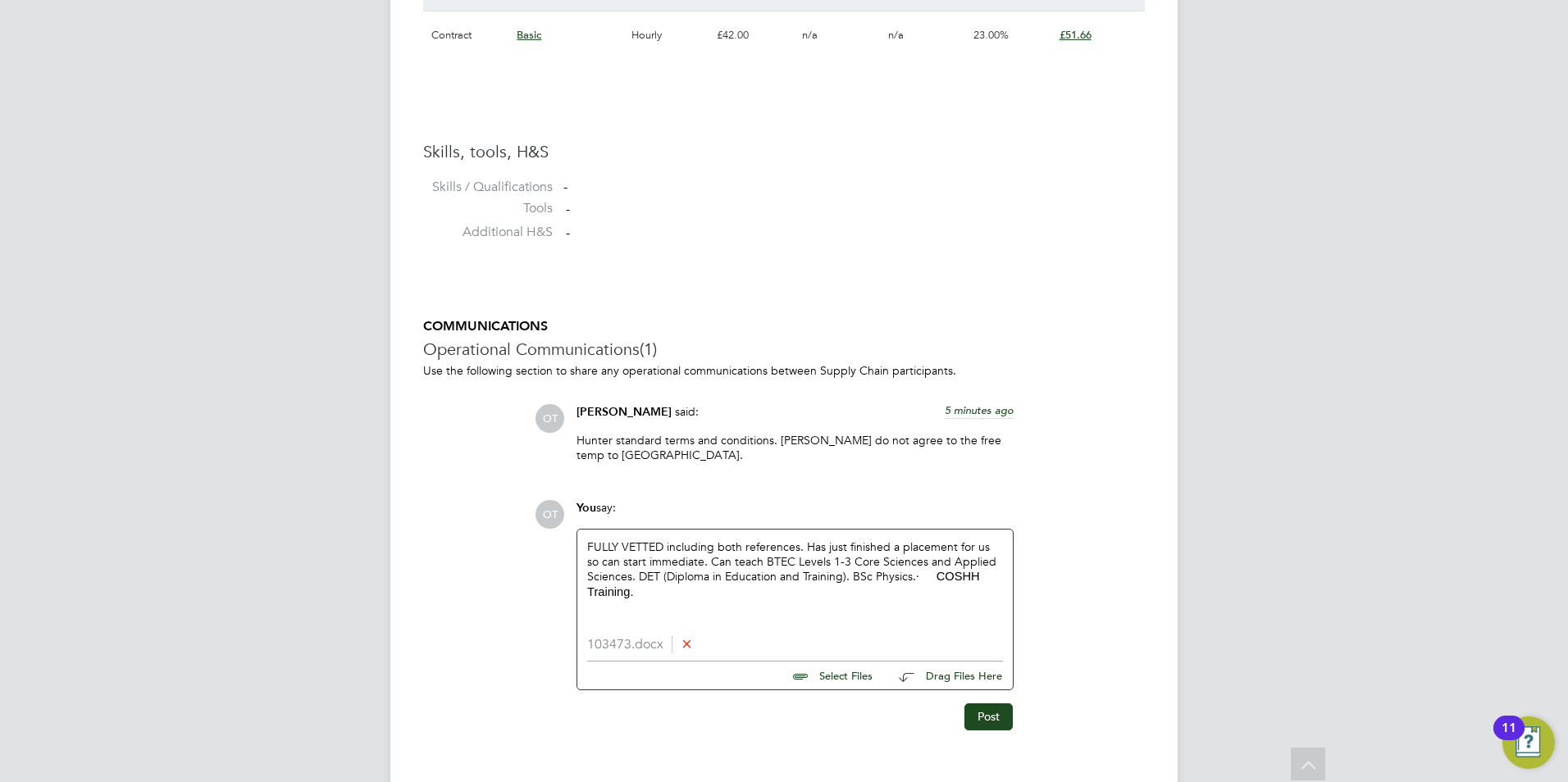
click at [954, 580] on span "COSHH Training." at bounding box center [783, 584] width 393 height 29
click at [943, 578] on div "FULLY VETTED including both references. Has just finished a placement for us so…" at bounding box center [795, 583] width 416 height 87
click at [921, 597] on div "FULLY VETTED including both references. Has just finished a placement for us so…" at bounding box center [795, 583] width 416 height 87
click at [842, 609] on div "FULLY VETTED including both references. Has just finished a placement for us so…" at bounding box center [795, 583] width 416 height 87
drag, startPoint x: 823, startPoint y: 594, endPoint x: 743, endPoint y: 593, distance: 80.0
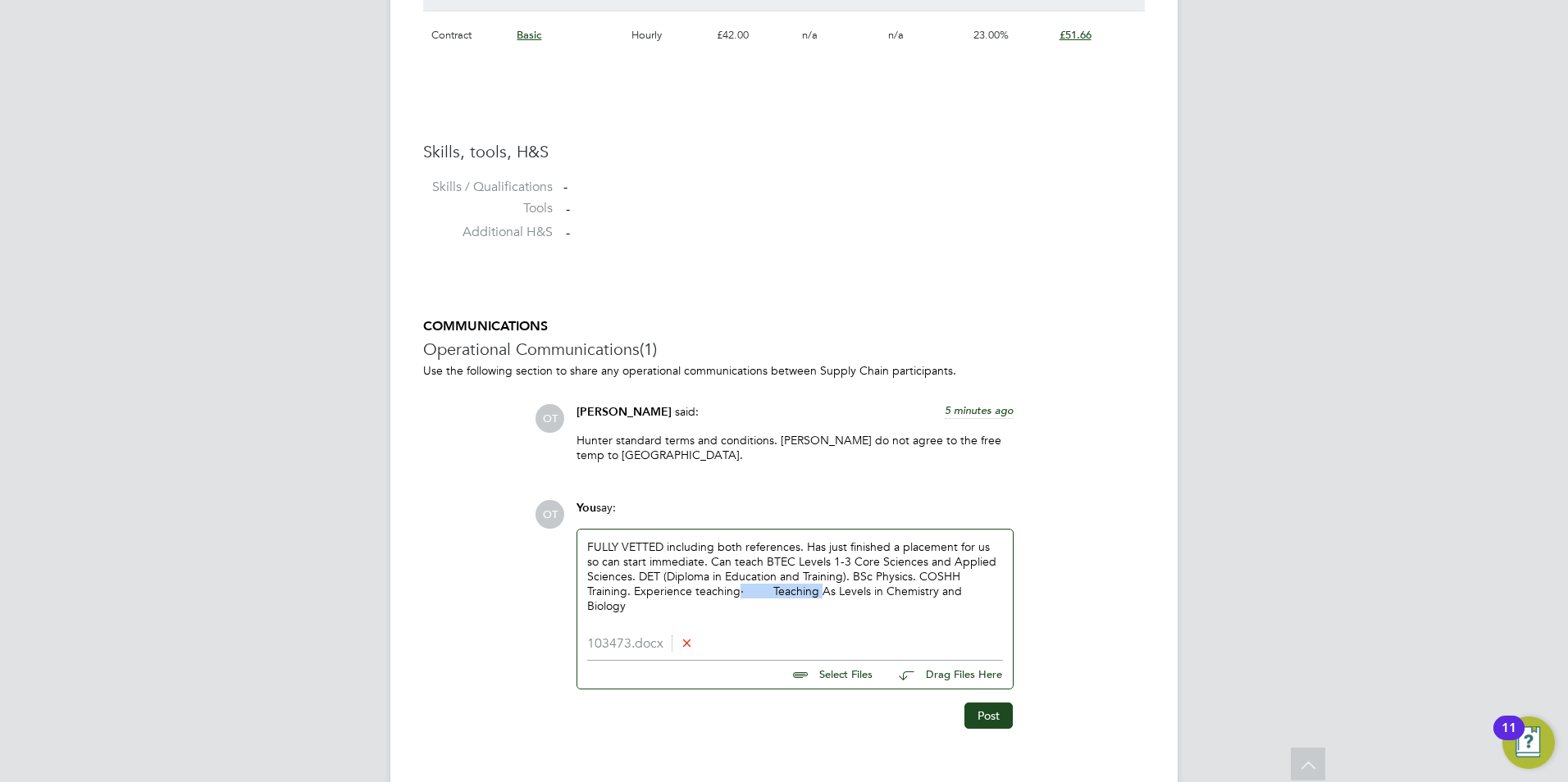
click at [743, 593] on div "FULLY VETTED including both references. Has just finished a placement for us so…" at bounding box center [795, 577] width 416 height 75
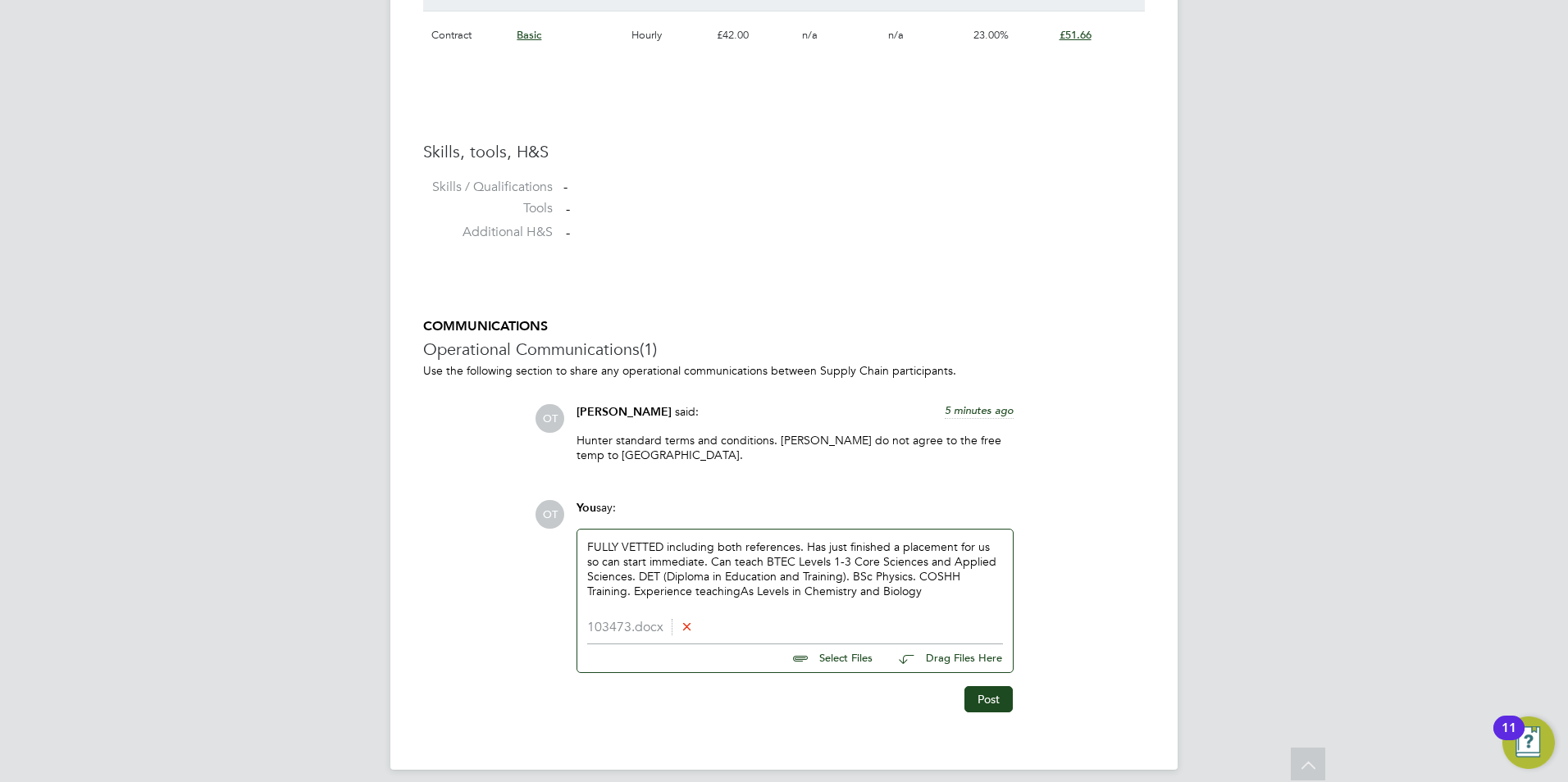
click at [756, 592] on div "FULLY VETTED including both references. Has just finished a placement for us so…" at bounding box center [795, 575] width 416 height 71
click at [926, 594] on div "FULLY VETTED including both references. Has just finished a placement for us so…" at bounding box center [795, 575] width 416 height 71
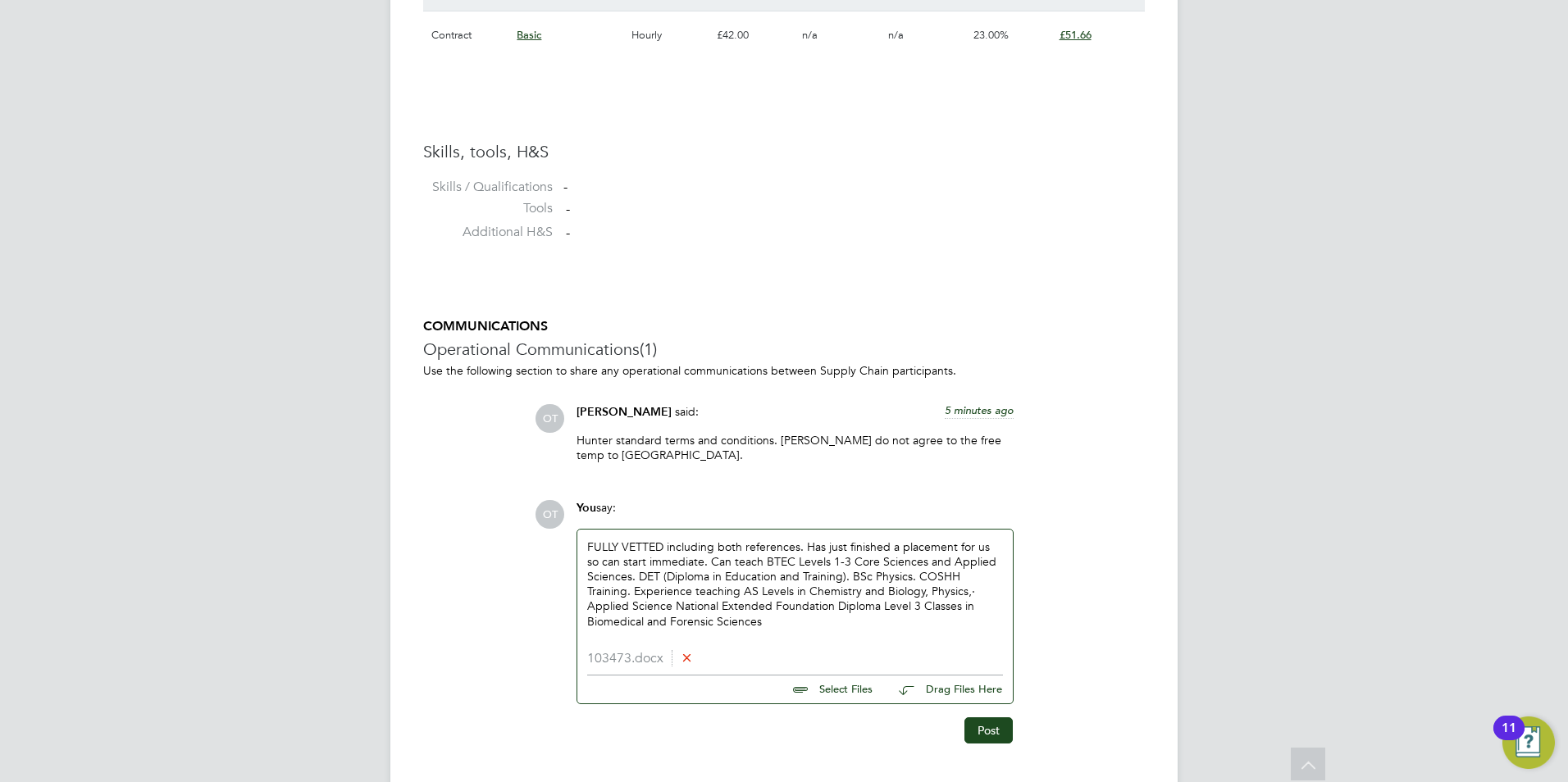
click at [840, 625] on div "FULLY VETTED including both references. Has just finished a placement for us so…" at bounding box center [795, 584] width 416 height 89
click at [863, 638] on div "FULLY VETTED including both references. Has just finished a placement for us so…" at bounding box center [795, 590] width 435 height 121
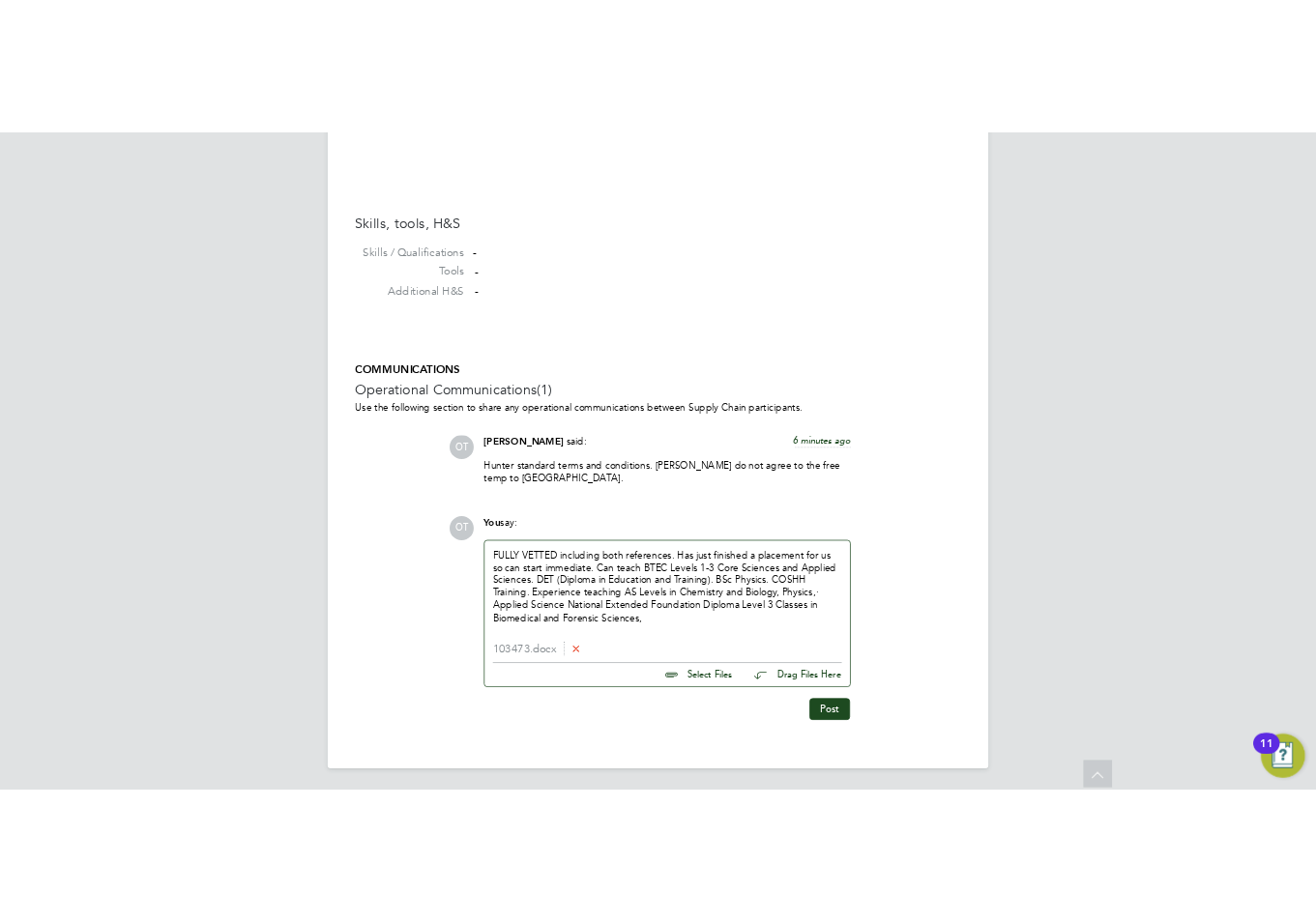
scroll to position [1479, 0]
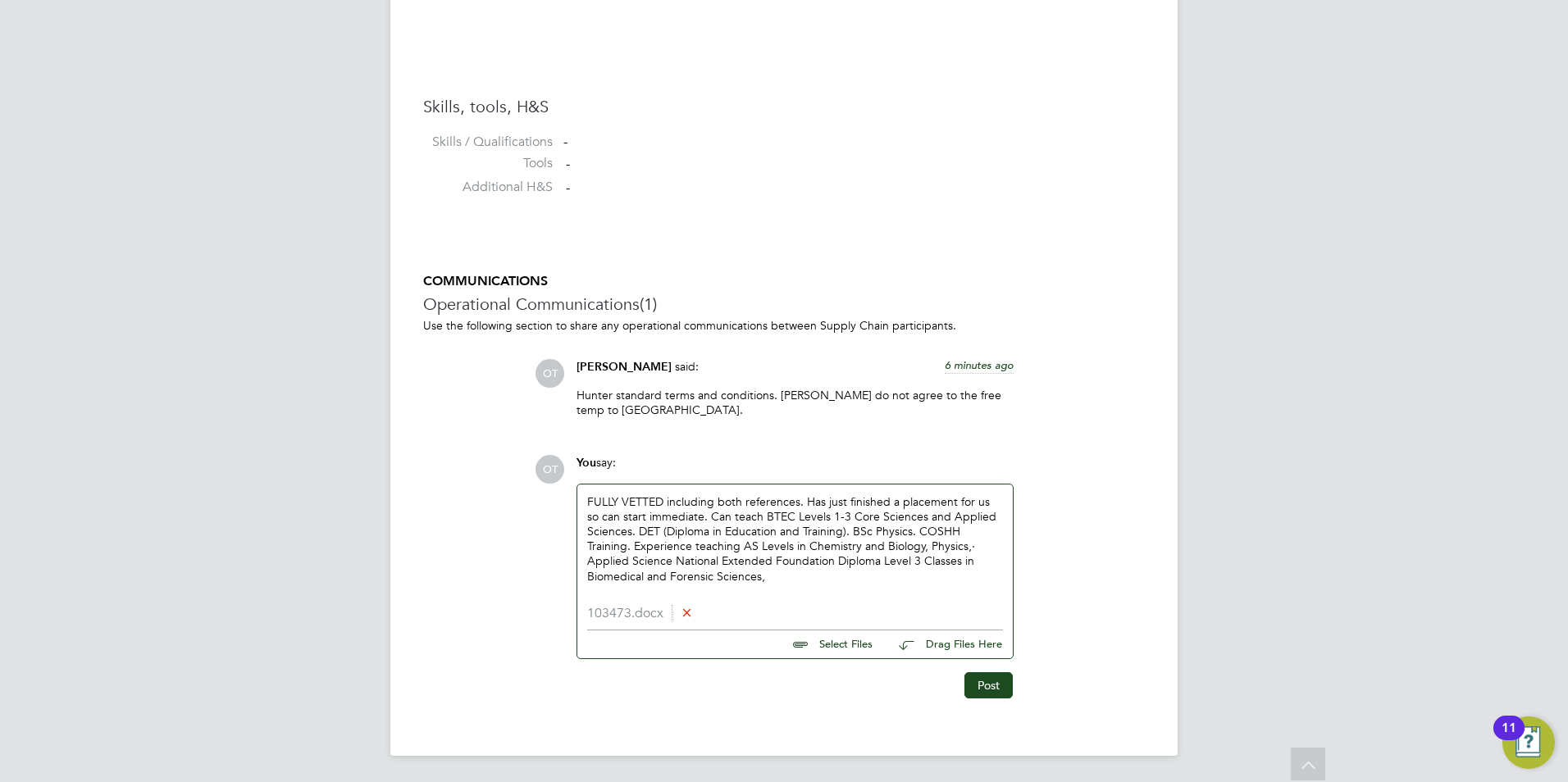
click at [829, 584] on div "FULLY VETTED including both references. Has just finished a placement for us so…" at bounding box center [795, 545] width 435 height 121
click at [791, 573] on div "FULLY VETTED including both references. Has just finished a placement for us so…" at bounding box center [795, 539] width 416 height 89
click at [690, 614] on icon at bounding box center [686, 612] width 13 height 13
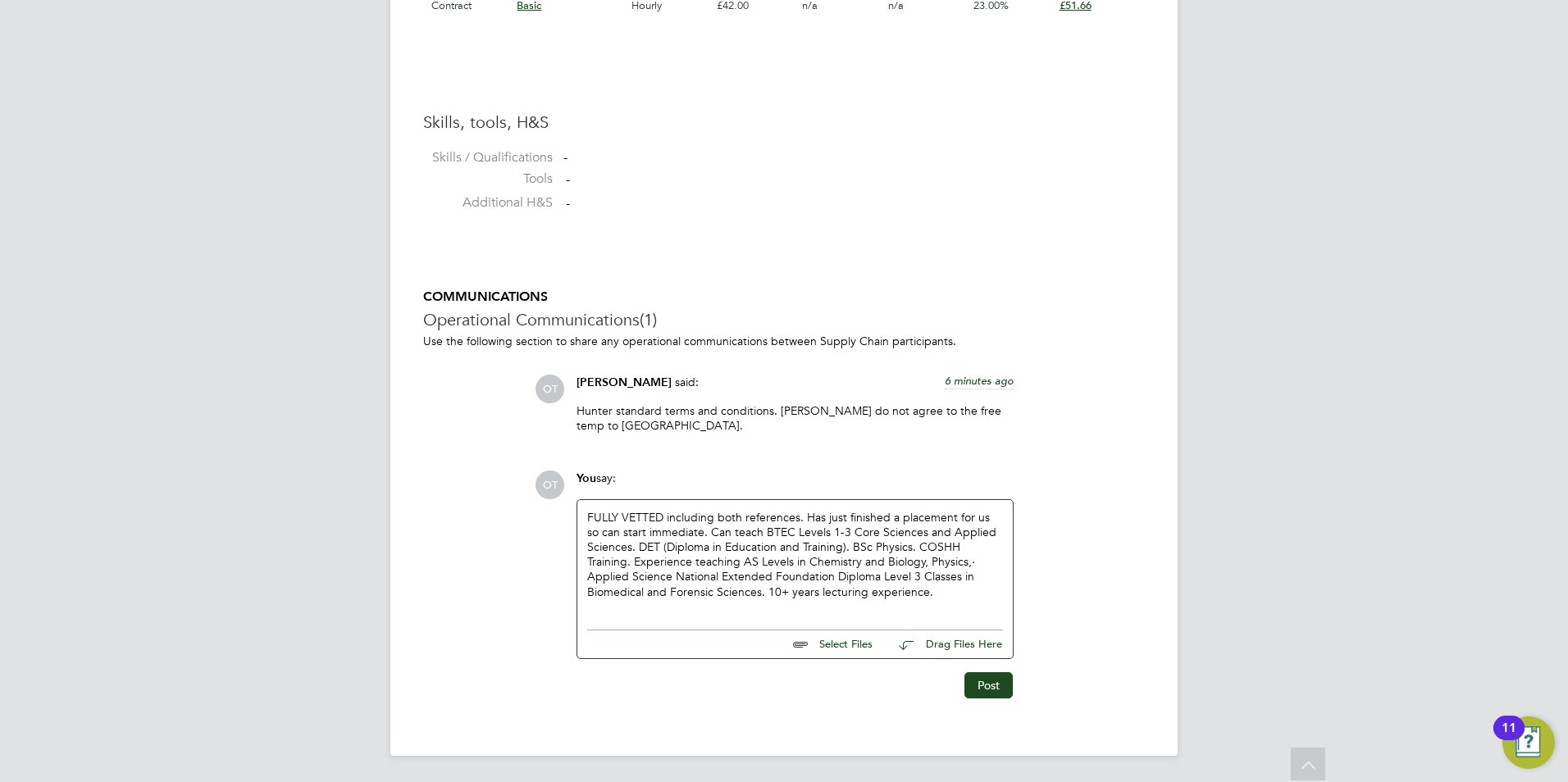
scroll to position [1239, 0]
click at [850, 648] on input "file" at bounding box center [880, 641] width 246 height 23
type input "C:\fakepath\103473.docx"
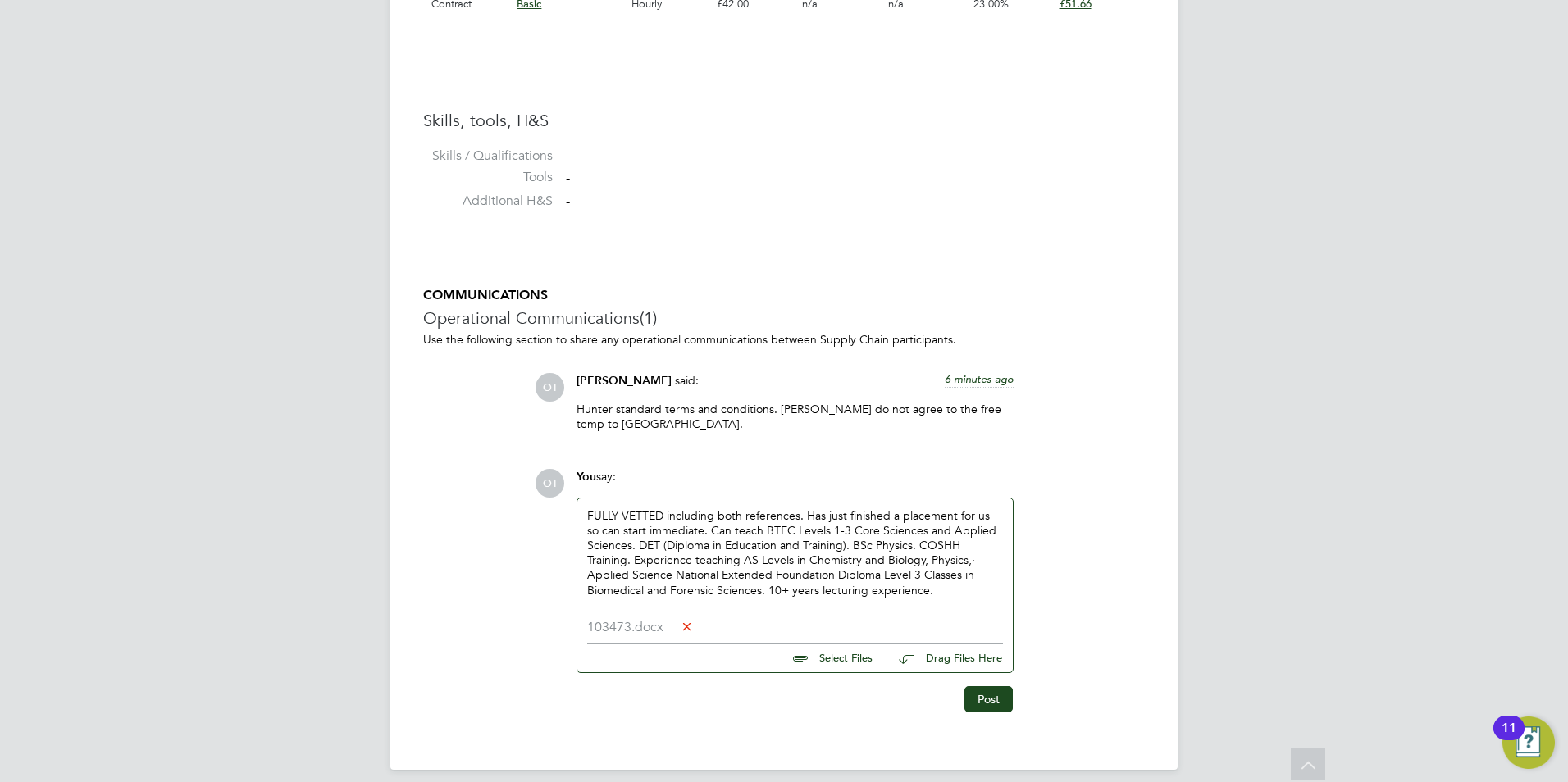
click at [627, 633] on li "103473.docx" at bounding box center [795, 627] width 416 height 16
click at [621, 628] on li "103473.docx" at bounding box center [795, 627] width 416 height 16
click at [931, 597] on div "FULLY VETTED including both references. Has just finished a placement for us so…" at bounding box center [795, 553] width 416 height 89
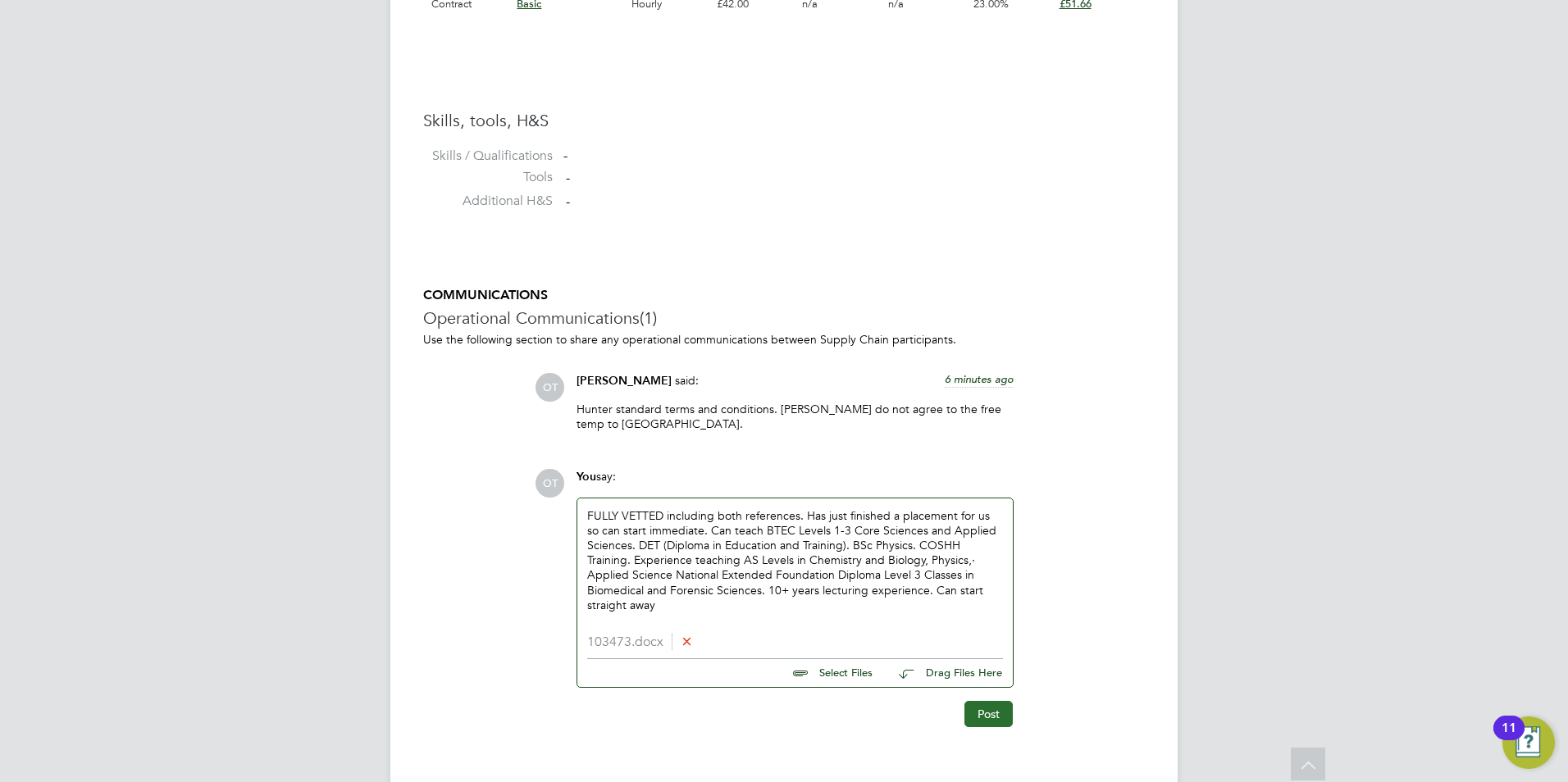
click at [992, 719] on button "Post" at bounding box center [988, 714] width 48 height 26
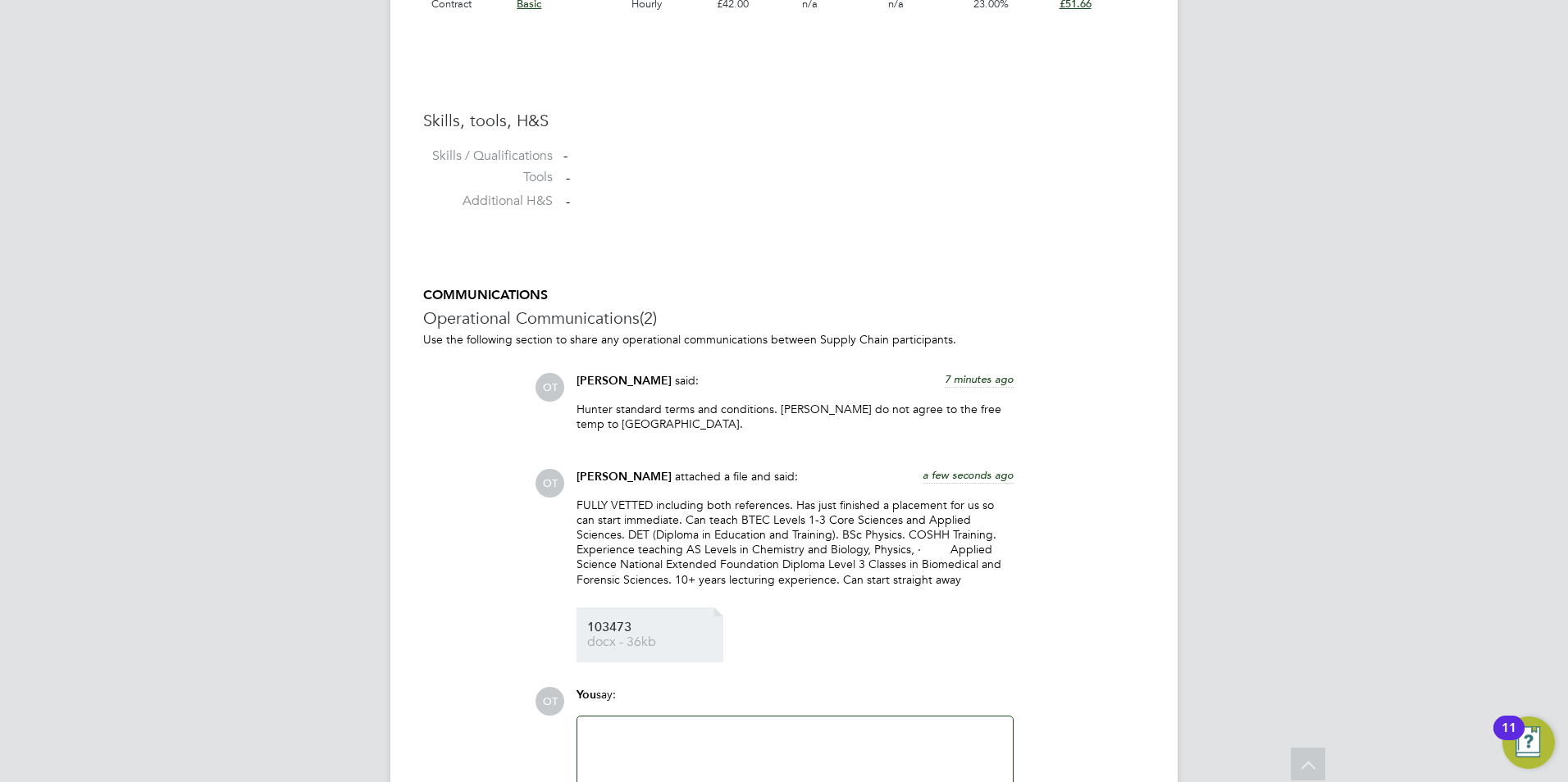
click at [606, 646] on span "docx - 36kb" at bounding box center [653, 642] width 131 height 13
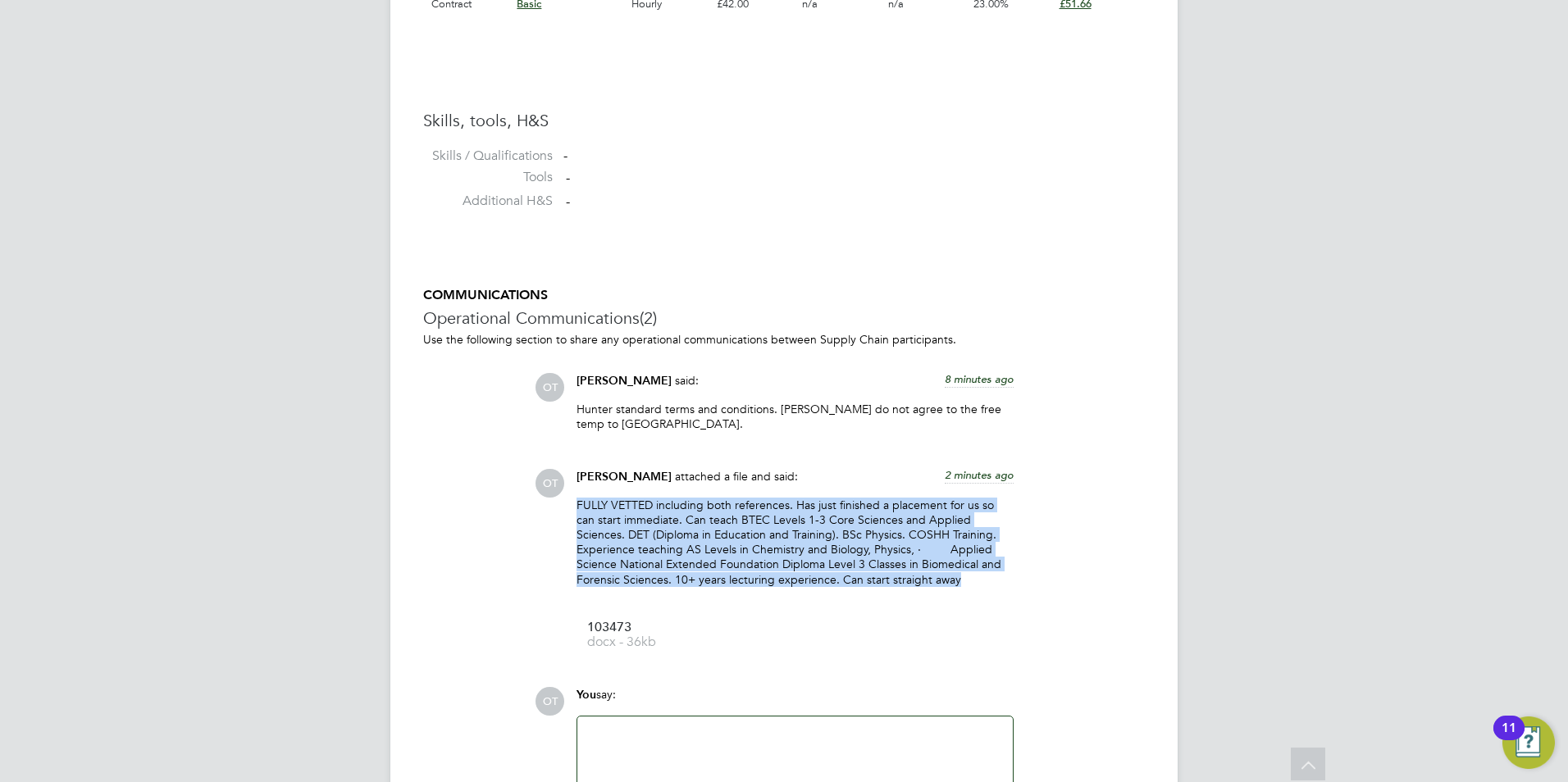
drag, startPoint x: 961, startPoint y: 585, endPoint x: 528, endPoint y: 508, distance: 439.8
click at [528, 508] on div "COMMUNICATIONS Operational Communications (2) Use the following section to shar…" at bounding box center [784, 585] width 722 height 597
copy p "FULLY VETTED including both references. Has just finished a placement for us so…"
